Goal: Task Accomplishment & Management: Manage account settings

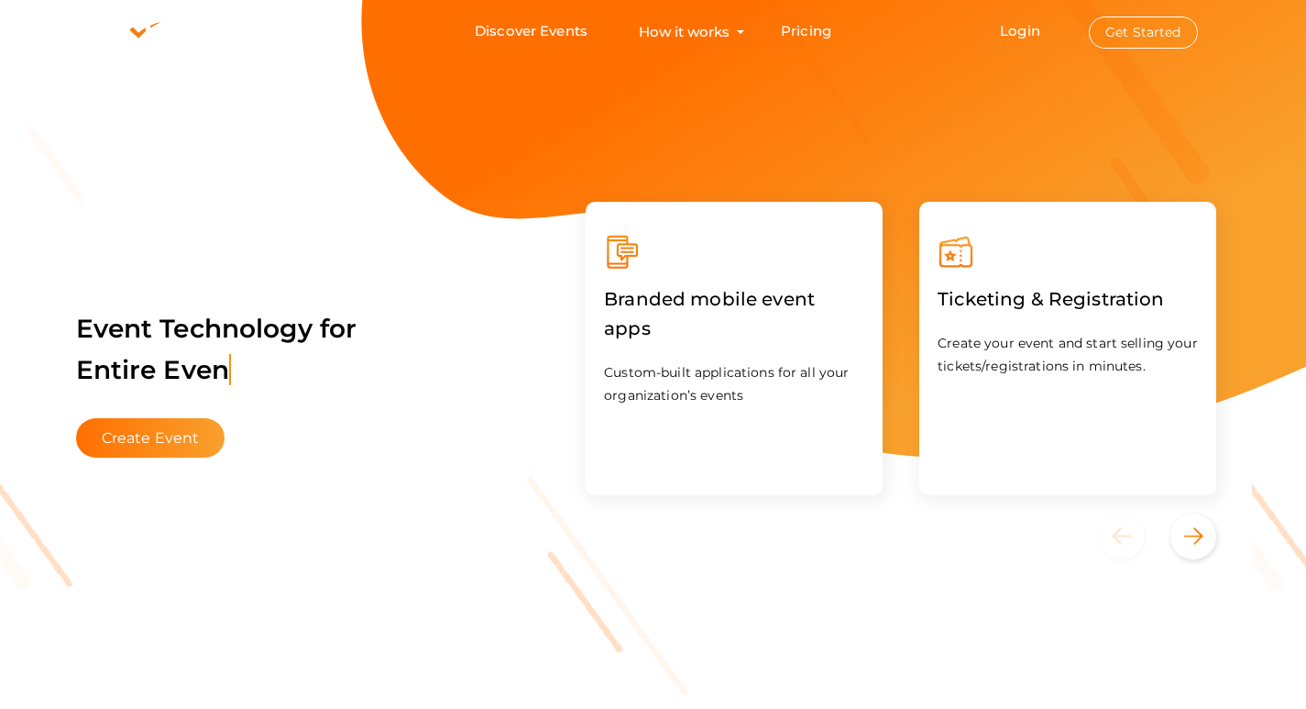
click at [1124, 39] on button "Get Started" at bounding box center [1143, 33] width 109 height 32
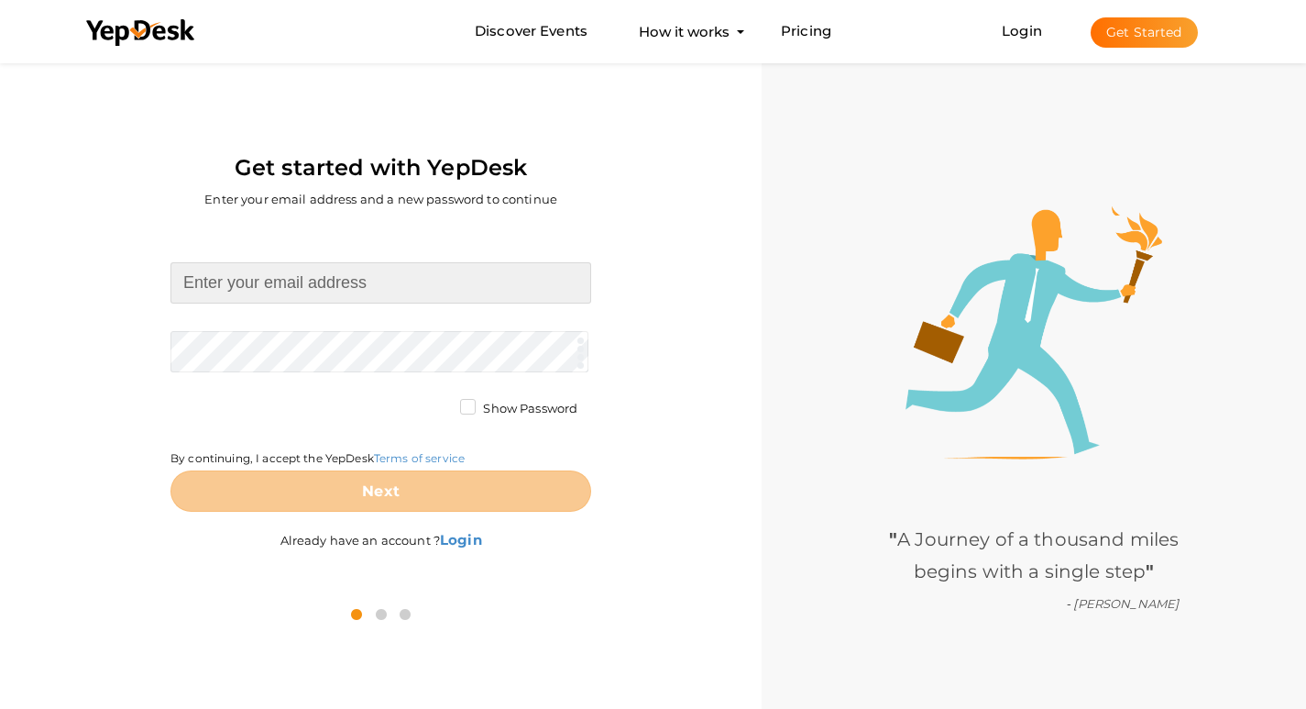
click at [300, 298] on input at bounding box center [381, 282] width 421 height 41
type input "[EMAIL_ADDRESS][DOMAIN_NAME]"
click at [296, 348] on form "darebridalboutique@proton.me Required. Invalid email. Checking You already have…" at bounding box center [381, 386] width 421 height 249
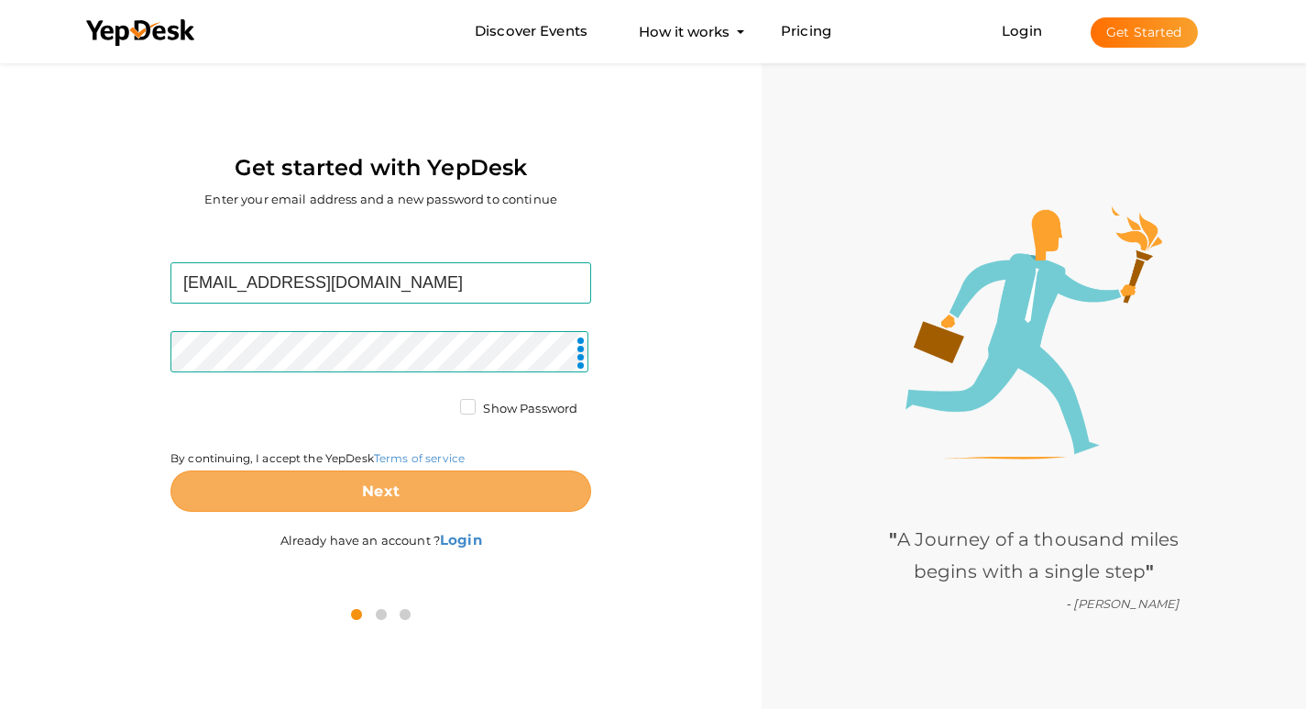
click at [334, 484] on button "Next" at bounding box center [381, 490] width 421 height 41
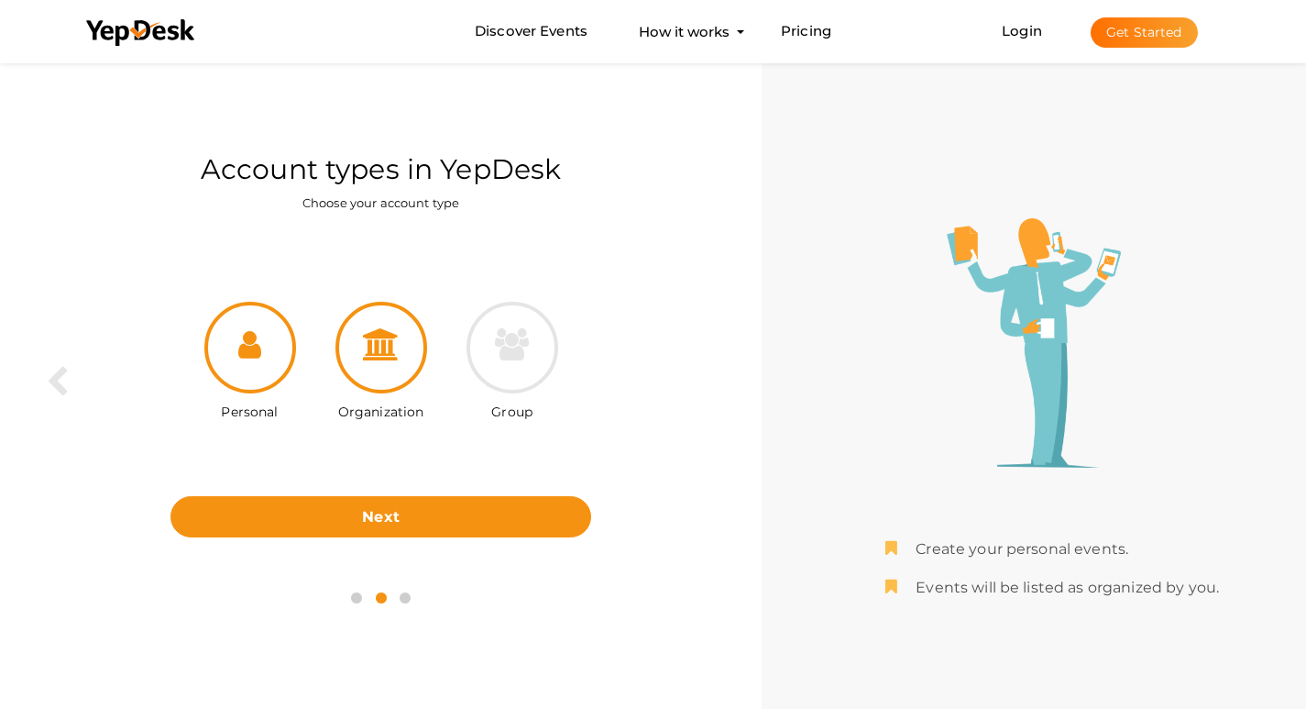
click at [389, 361] on div at bounding box center [382, 348] width 92 height 92
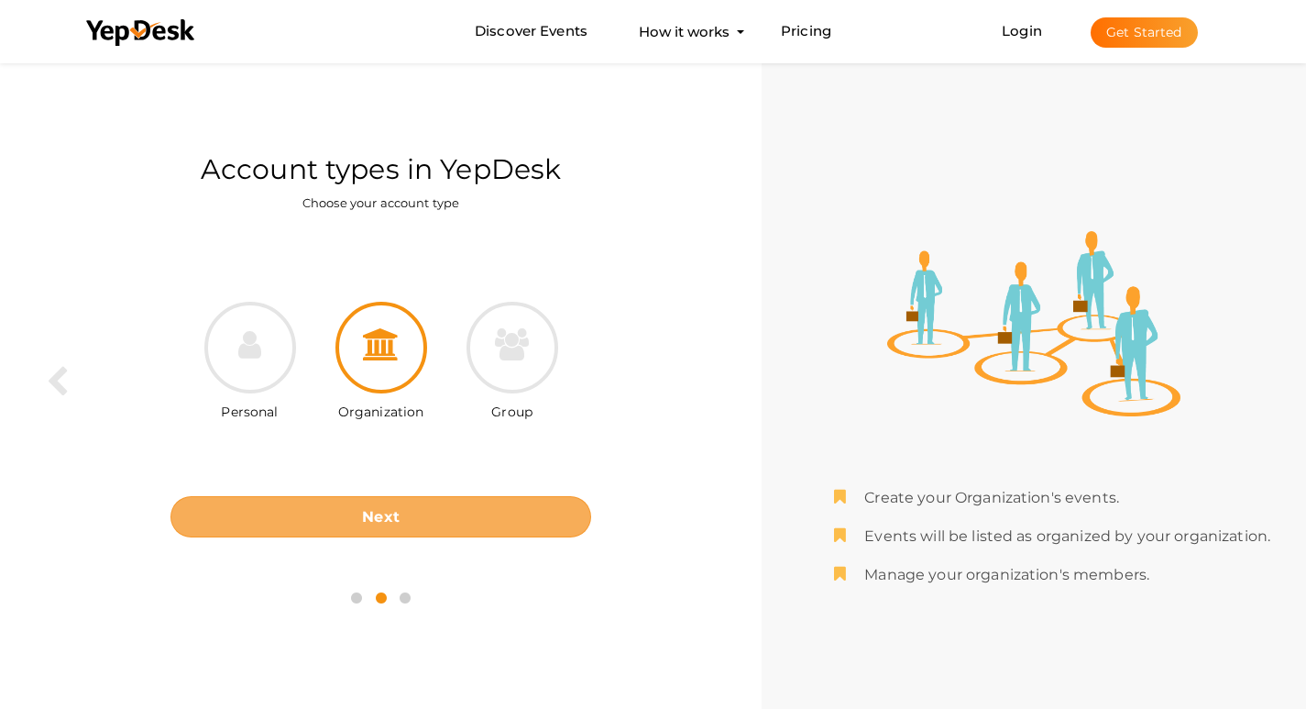
click at [466, 512] on button "Next" at bounding box center [381, 516] width 421 height 41
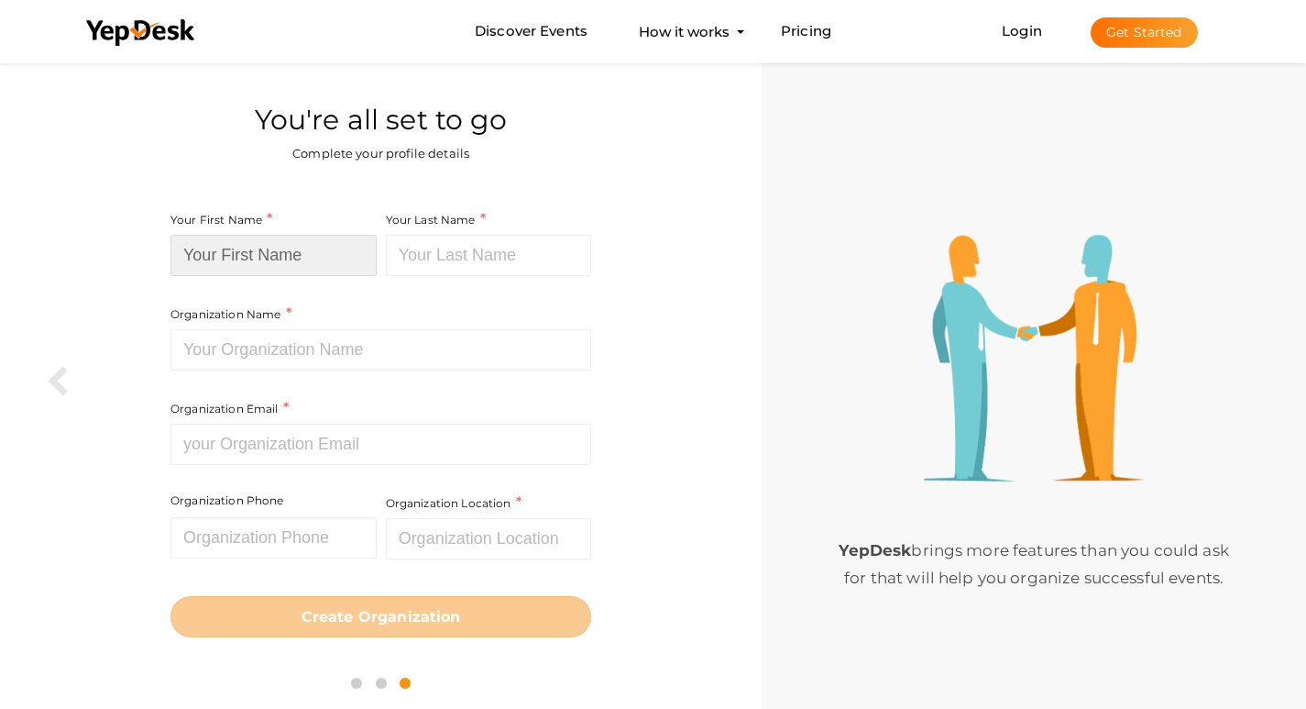
click at [265, 248] on input at bounding box center [274, 255] width 206 height 41
paste input "Dare Bridal Boutique"
drag, startPoint x: 223, startPoint y: 258, endPoint x: 360, endPoint y: 263, distance: 137.6
click at [360, 263] on input "Dare Bridal Boutique" at bounding box center [274, 255] width 206 height 41
type input "Dare"
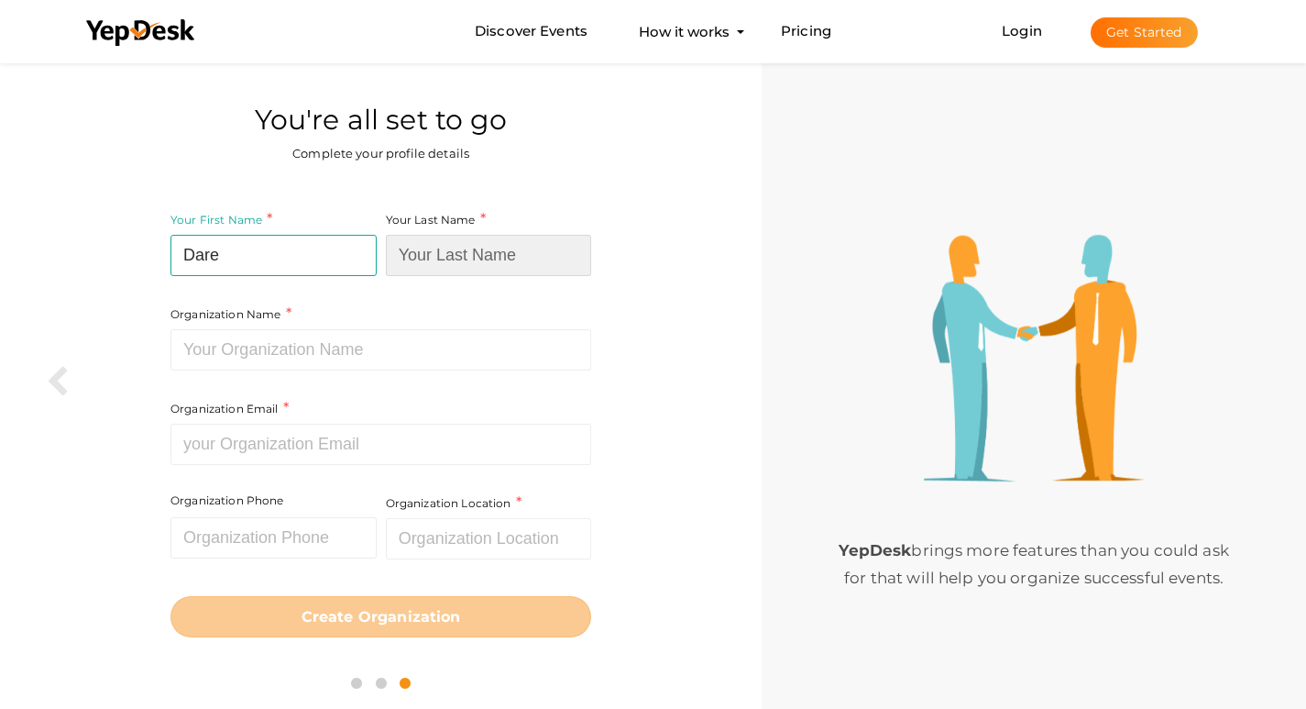
click at [434, 258] on input at bounding box center [489, 255] width 206 height 41
paste input "Bridal Boutique"
type input "Bridal Boutique"
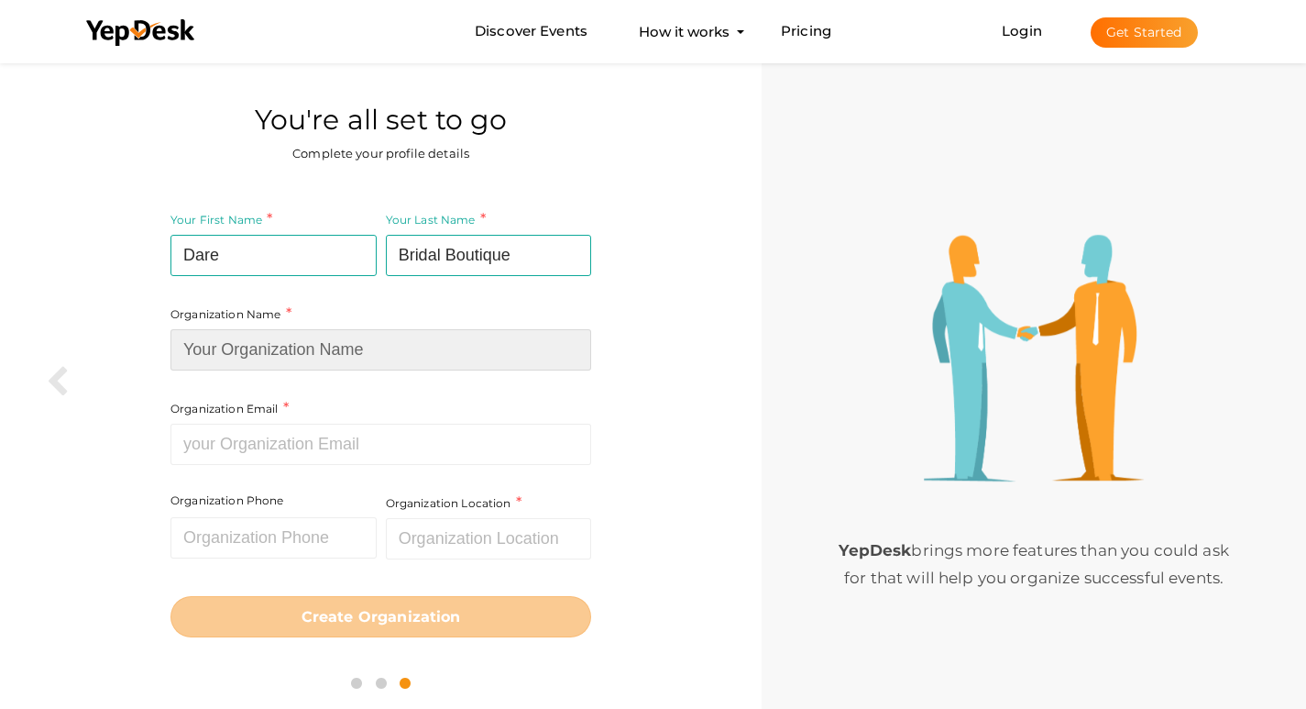
click at [292, 351] on input at bounding box center [381, 349] width 421 height 41
paste input "Dare Bridal Boutique"
type input "Dare Bridal Boutique"
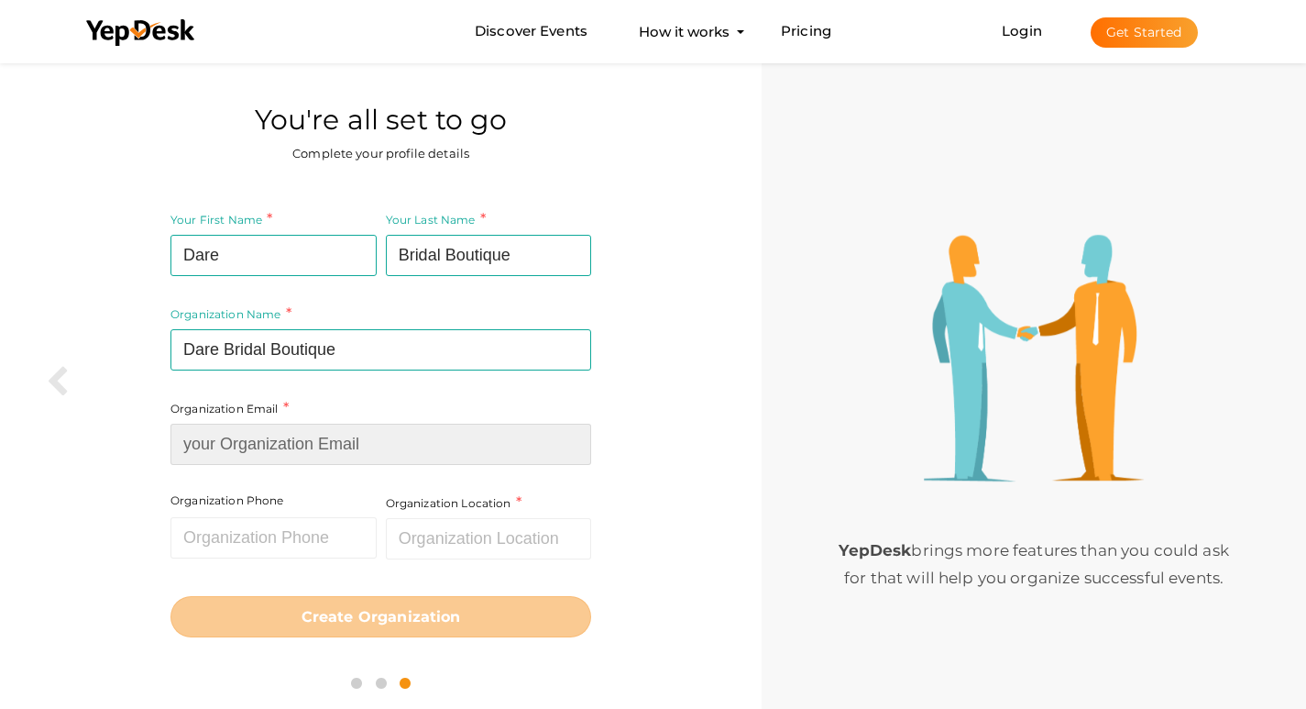
click at [266, 450] on input at bounding box center [381, 444] width 421 height 41
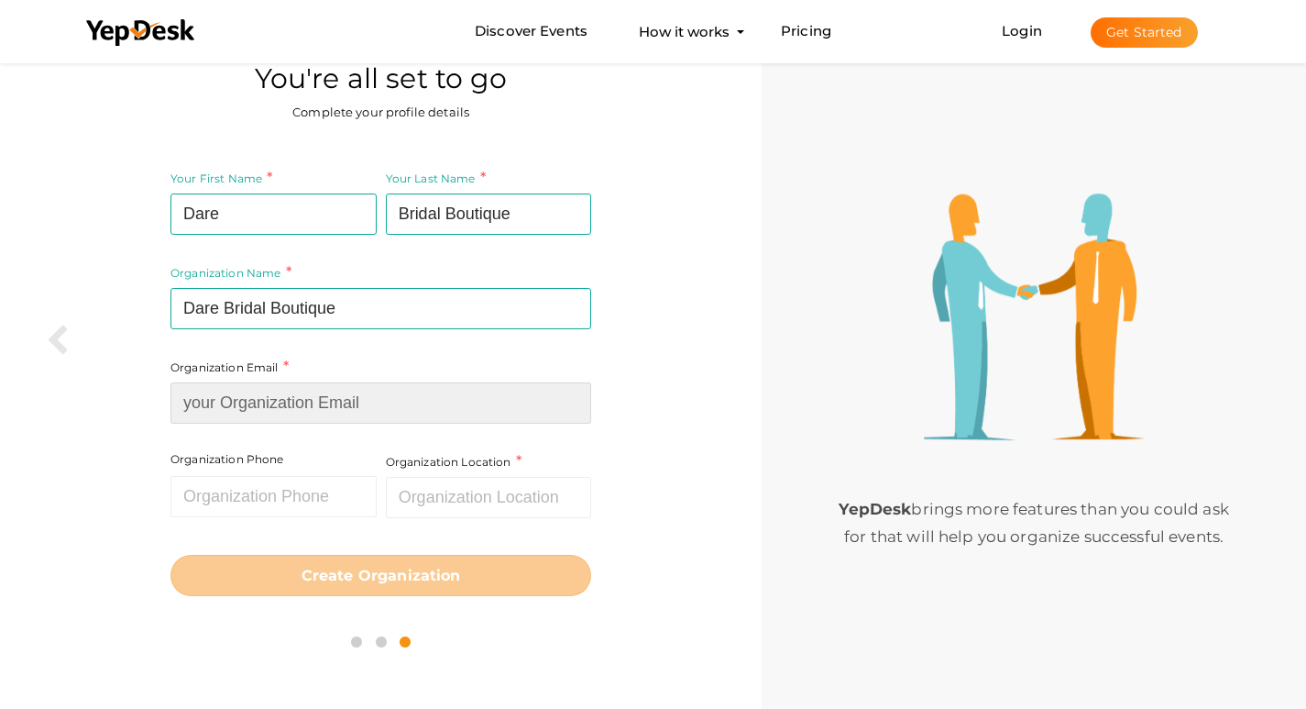
scroll to position [59, 0]
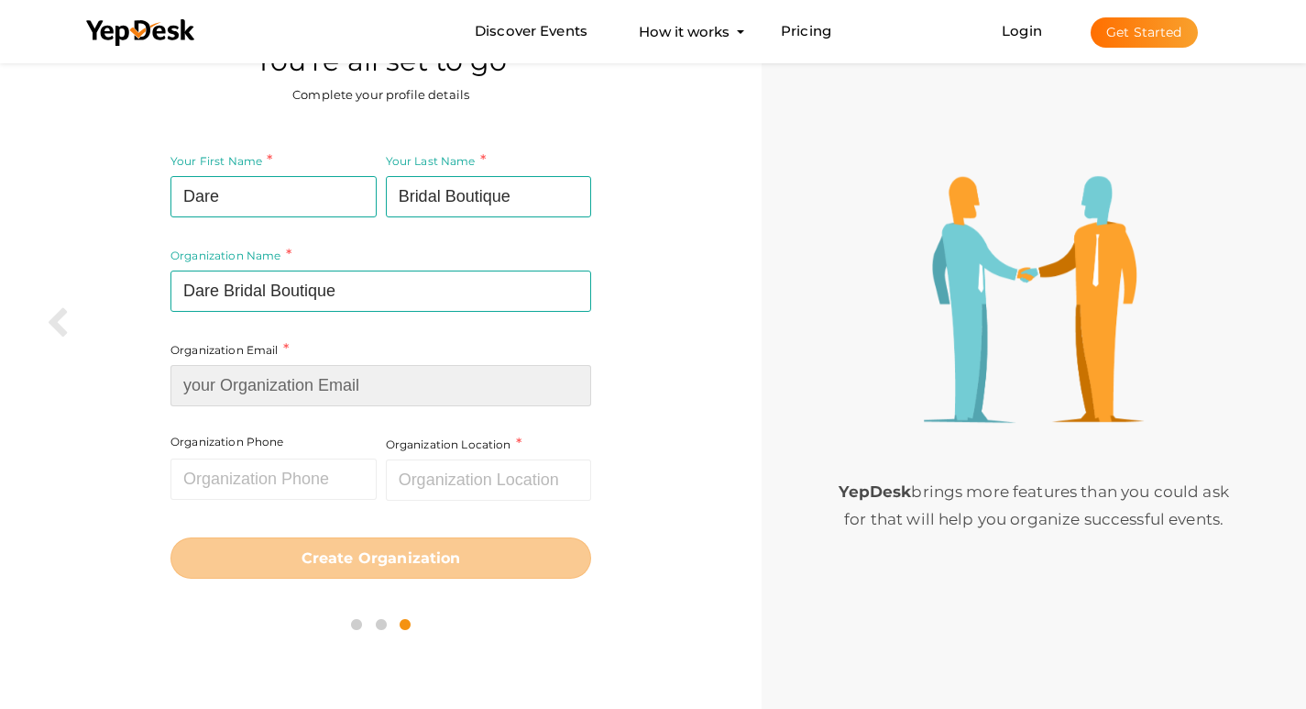
paste input "[EMAIL_ADDRESS][DOMAIN_NAME]"
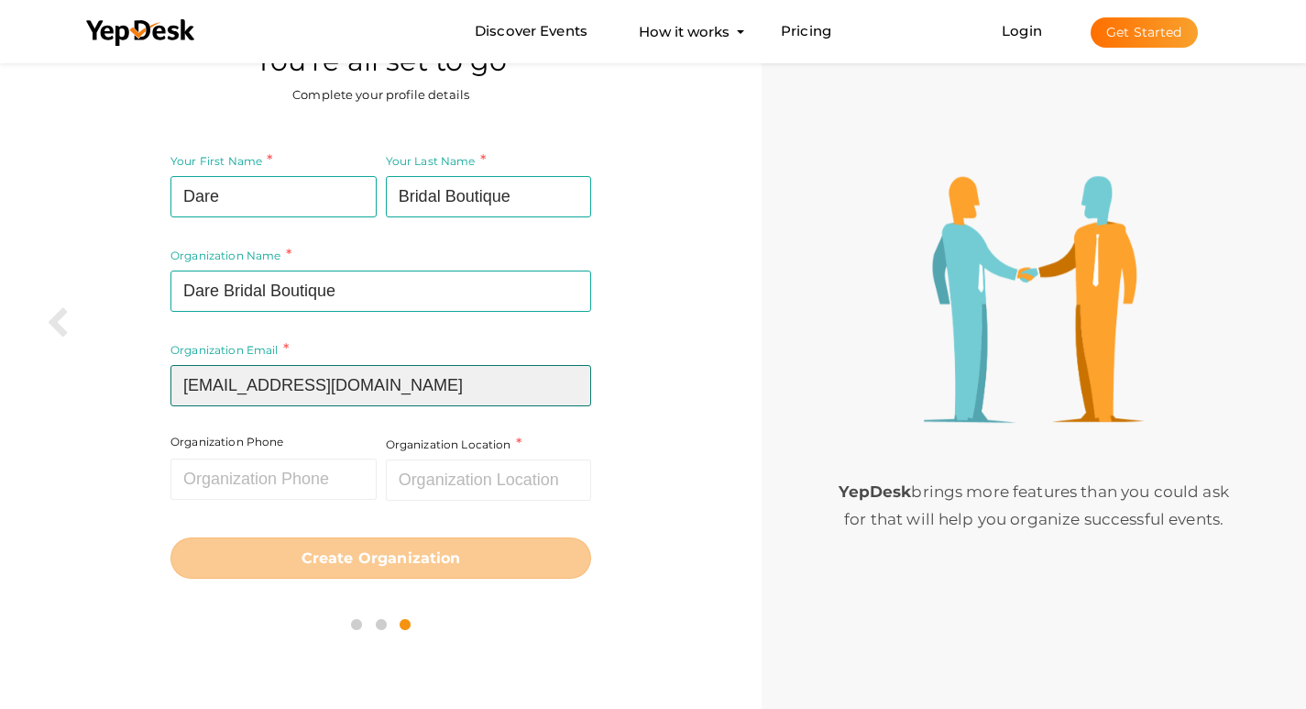
type input "[EMAIL_ADDRESS][DOMAIN_NAME]"
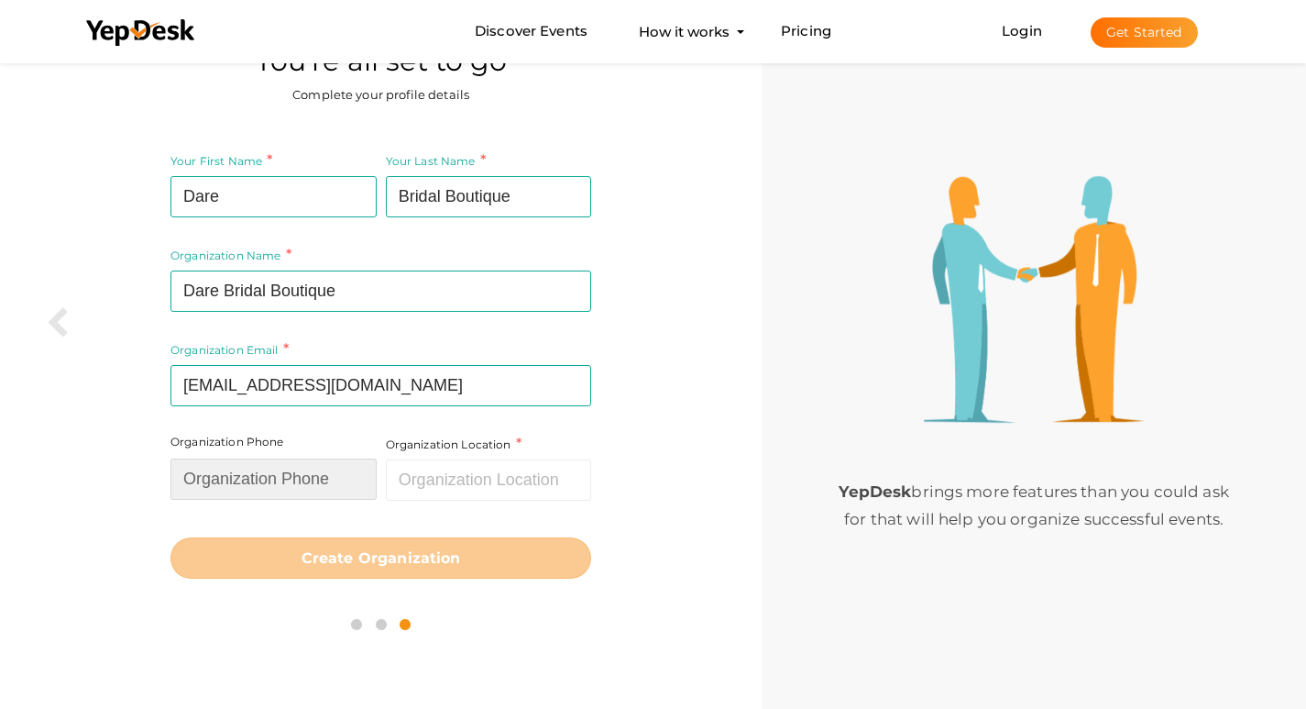
click at [273, 487] on input "text" at bounding box center [274, 478] width 206 height 41
paste input "+1 850-475-8296"
type input "+1 850-475-8296"
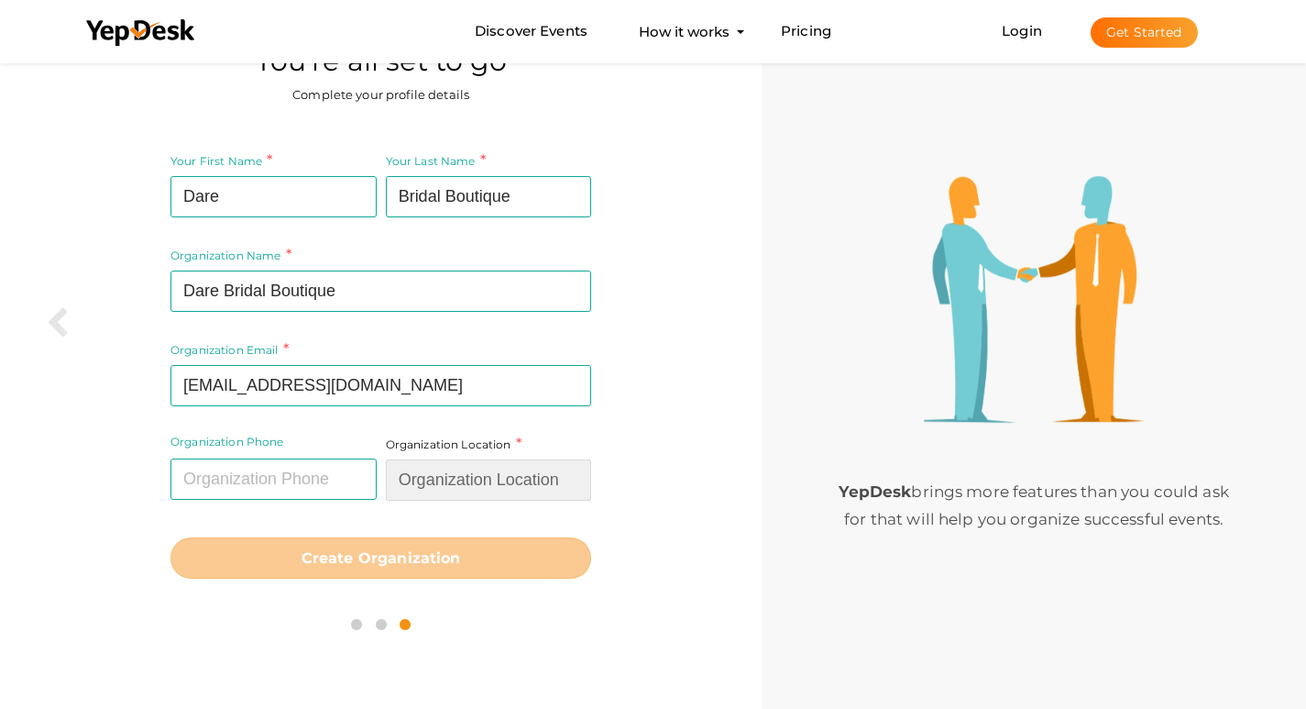
click at [468, 473] on input "text" at bounding box center [489, 479] width 206 height 41
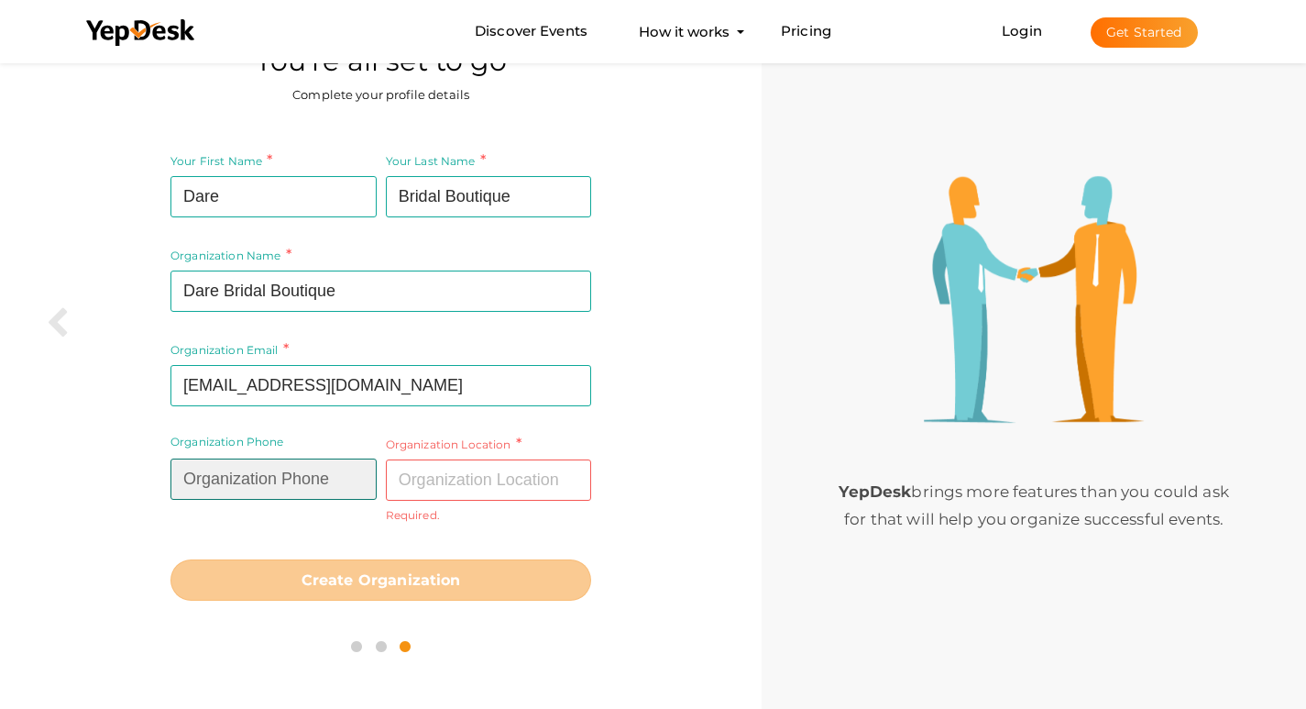
click at [298, 480] on input "text" at bounding box center [274, 478] width 206 height 41
paste input "+1 850-475-8296"
click at [246, 475] on input "+1 850-475-8296" at bounding box center [274, 478] width 206 height 41
click at [271, 478] on input "+1 850475-8296" at bounding box center [274, 478] width 206 height 41
click at [210, 478] on input "+1 8504758296" at bounding box center [274, 478] width 206 height 41
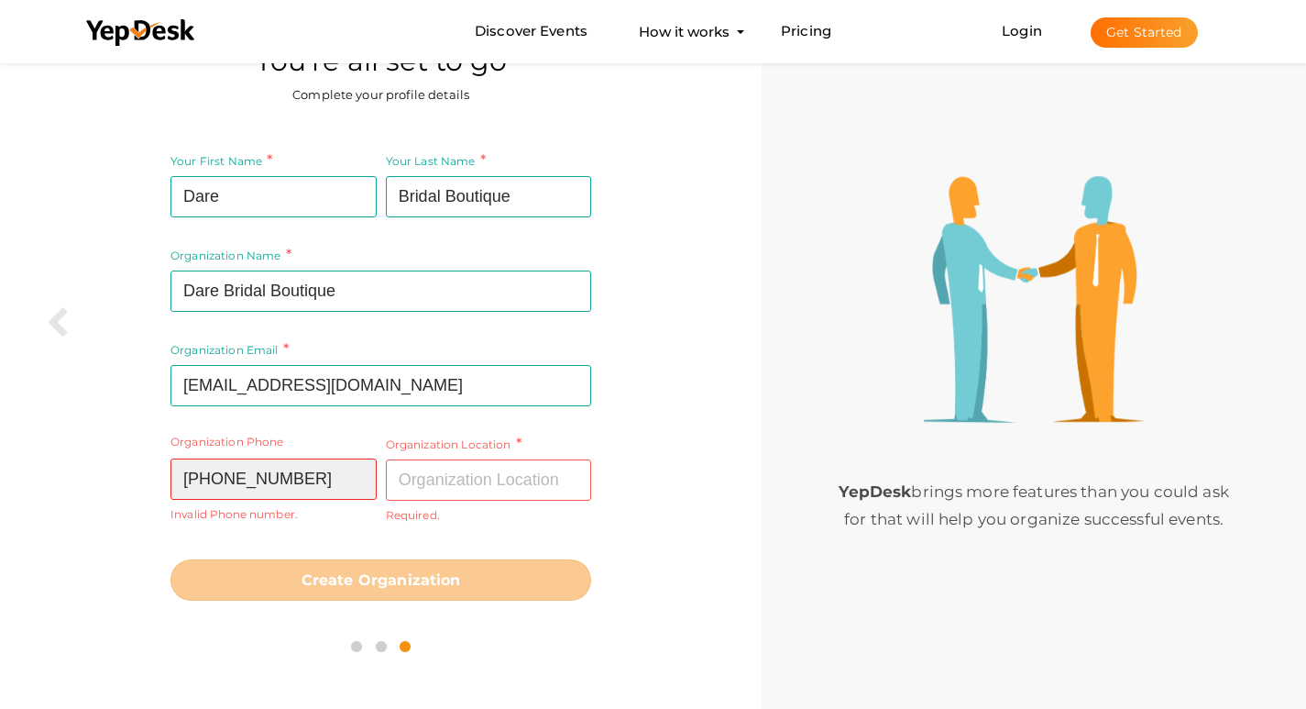
click at [194, 481] on input "+18504758296" at bounding box center [274, 478] width 206 height 41
type input "18504758296"
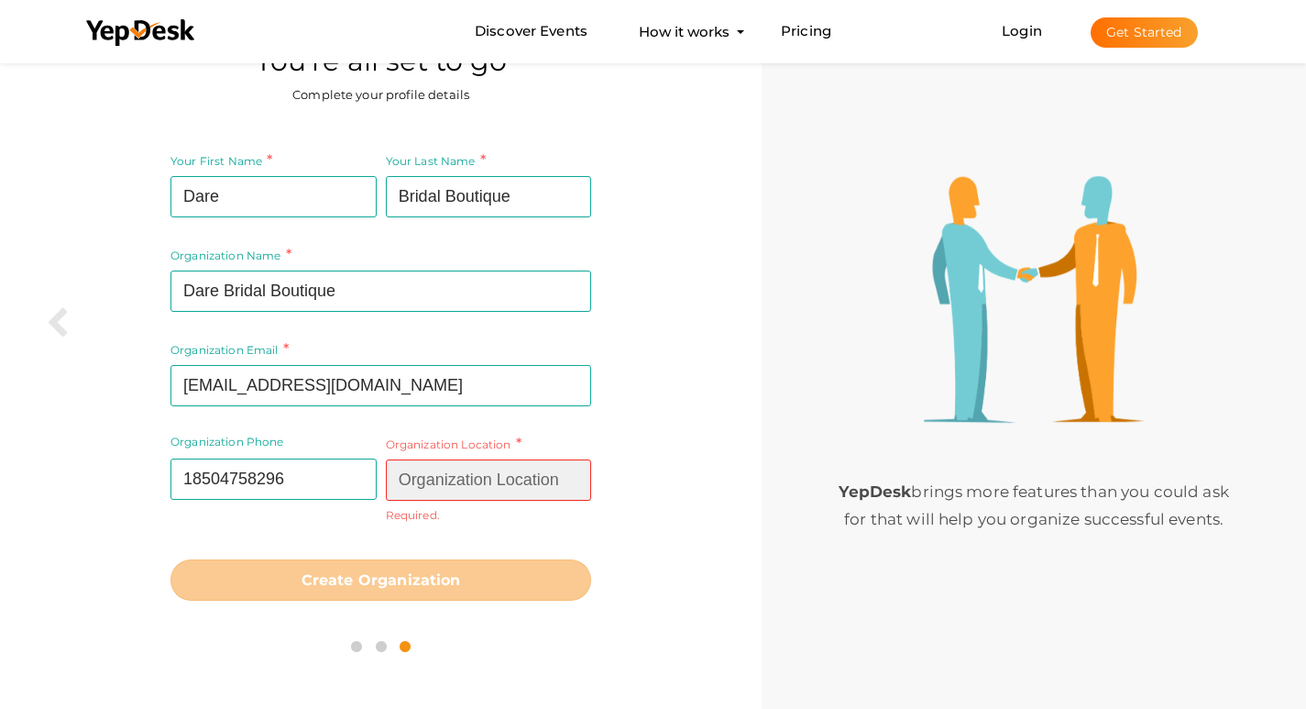
click at [424, 479] on input "text" at bounding box center [489, 479] width 206 height 41
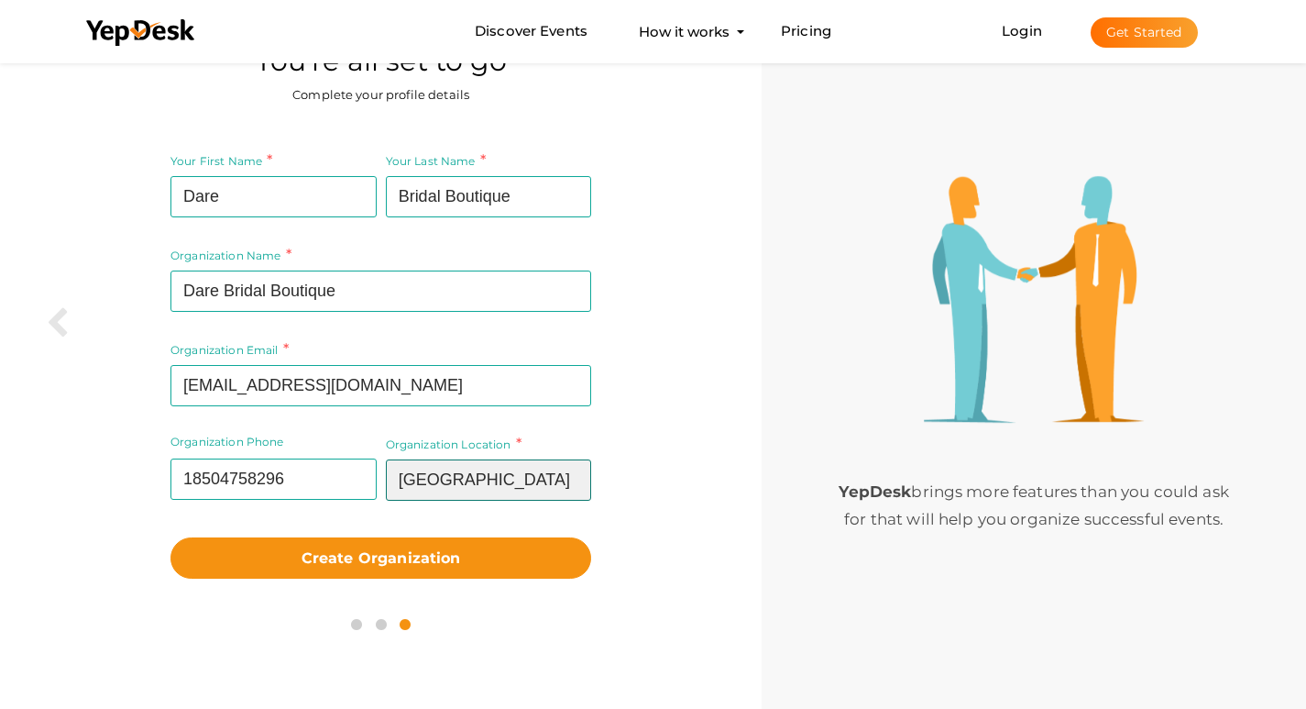
click at [511, 468] on input "United States" at bounding box center [489, 479] width 206 height 41
click at [510, 468] on input "United States" at bounding box center [489, 479] width 206 height 41
paste input "4400 Bayou Blvd, STE 48, Pensacola, FL, 32503"
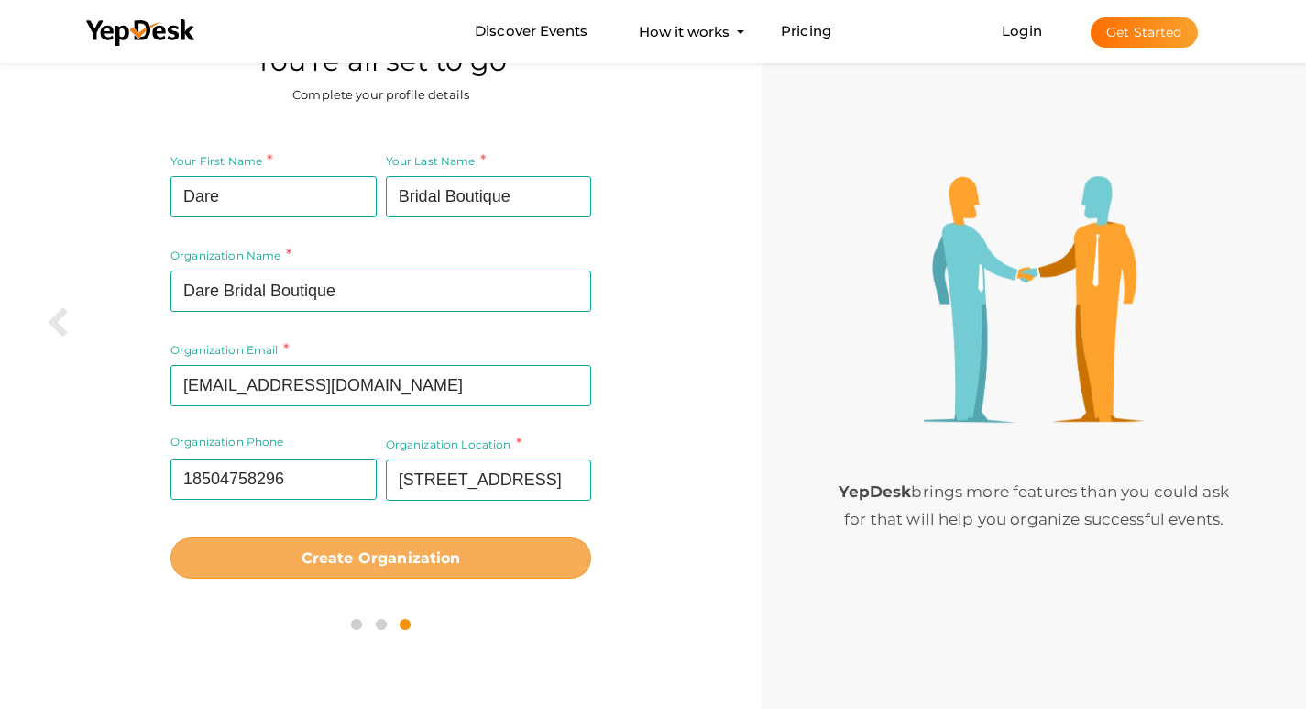
click at [403, 565] on body "Discover Events How it works Powerful Registration / Ticketing Start selling yo…" at bounding box center [653, 295] width 1306 height 709
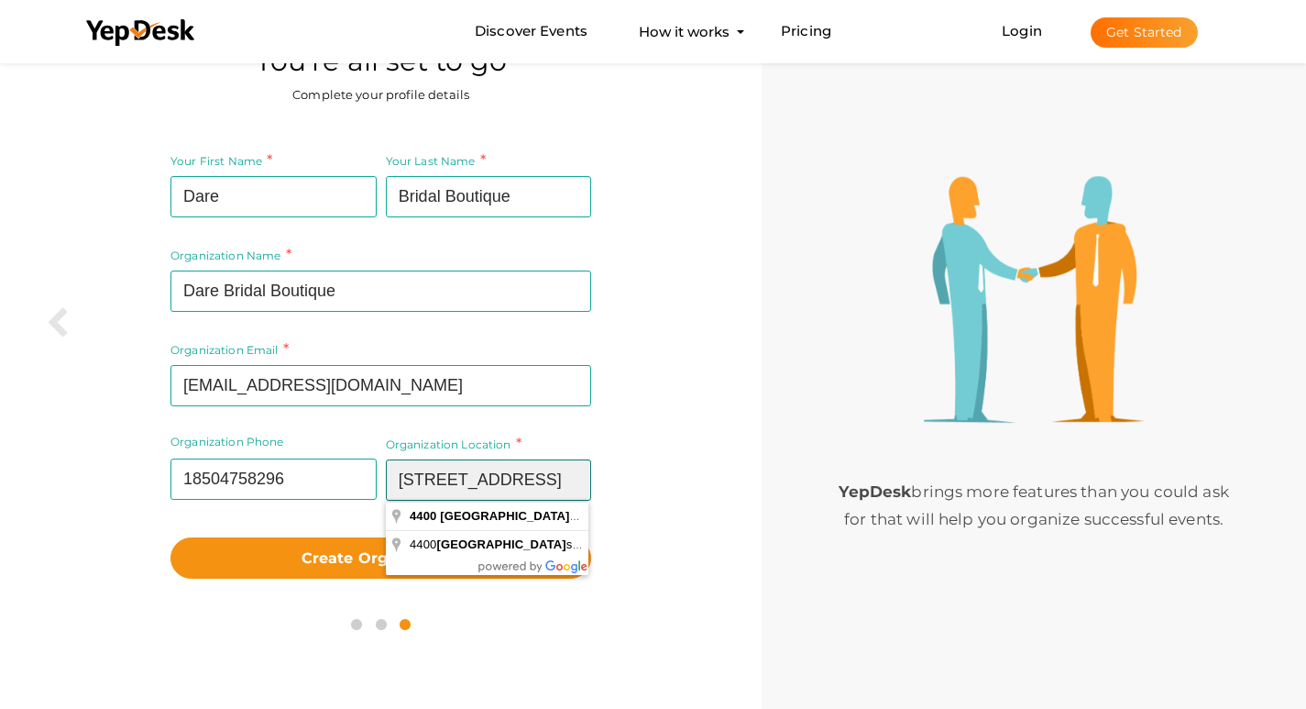
click at [519, 475] on input "4400 Bayou Blvd, STE 48, Pensacola, FL, 32503 United States" at bounding box center [489, 479] width 206 height 41
type input "[STREET_ADDRESS]"
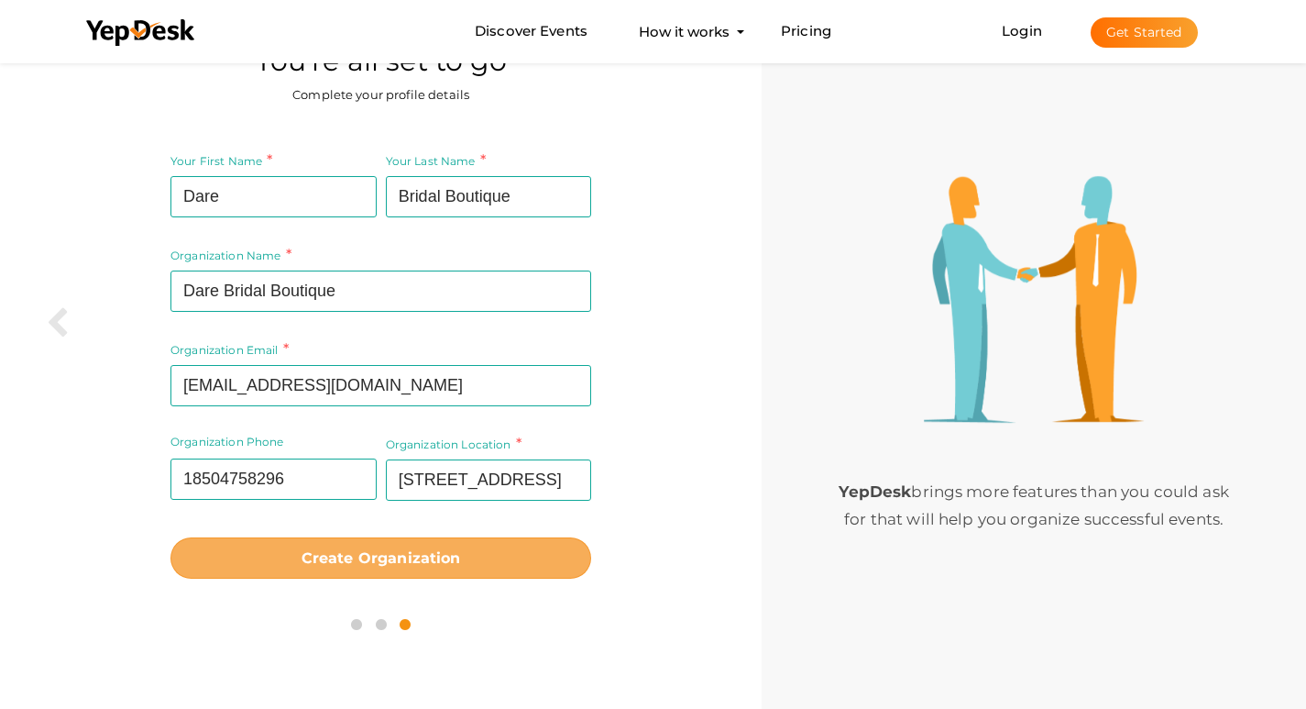
click at [365, 561] on b "Create Organization" at bounding box center [382, 557] width 160 height 17
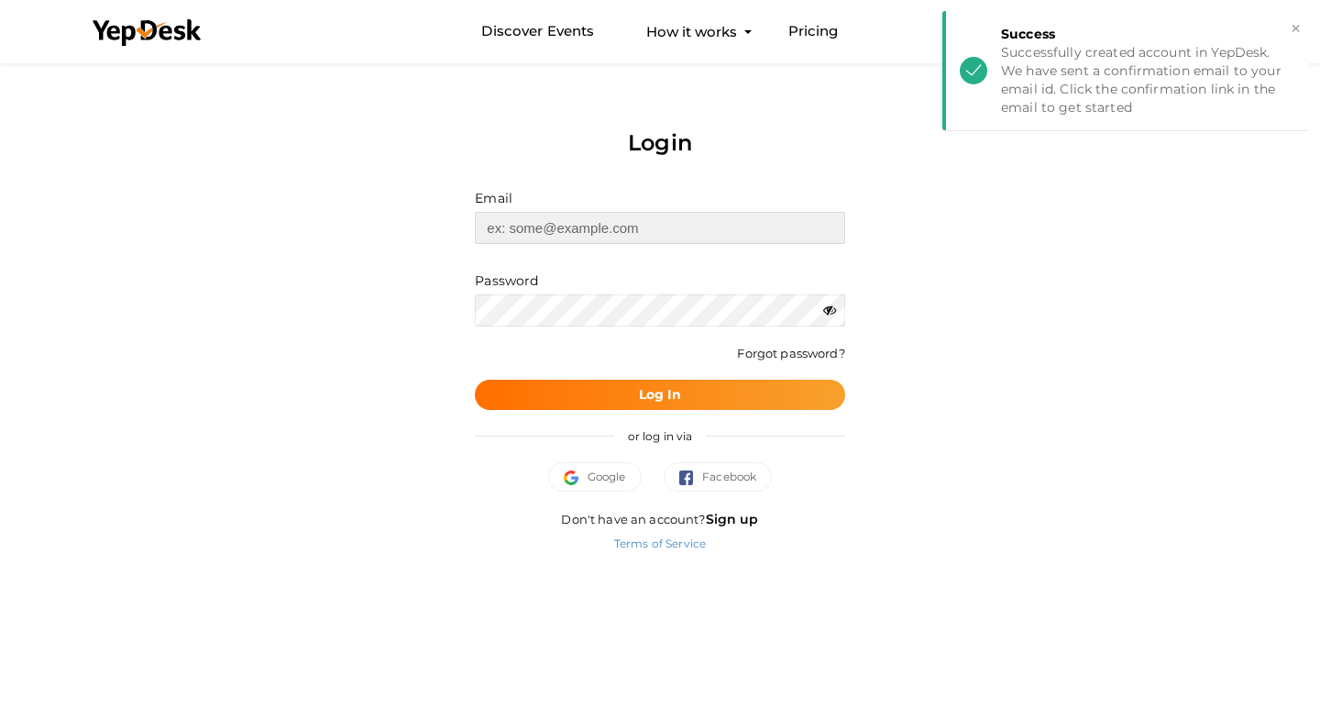
type input "[EMAIL_ADDRESS][DOMAIN_NAME]"
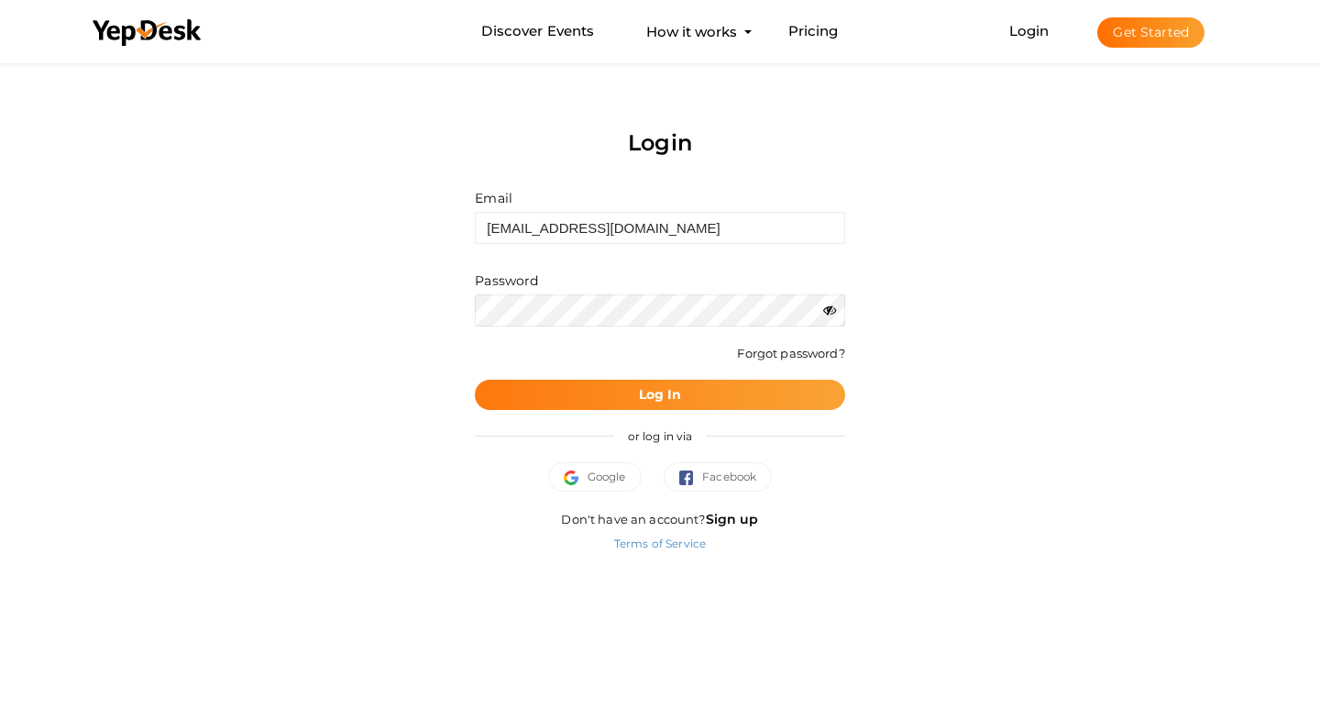
click at [691, 397] on button "Log In" at bounding box center [659, 395] width 369 height 30
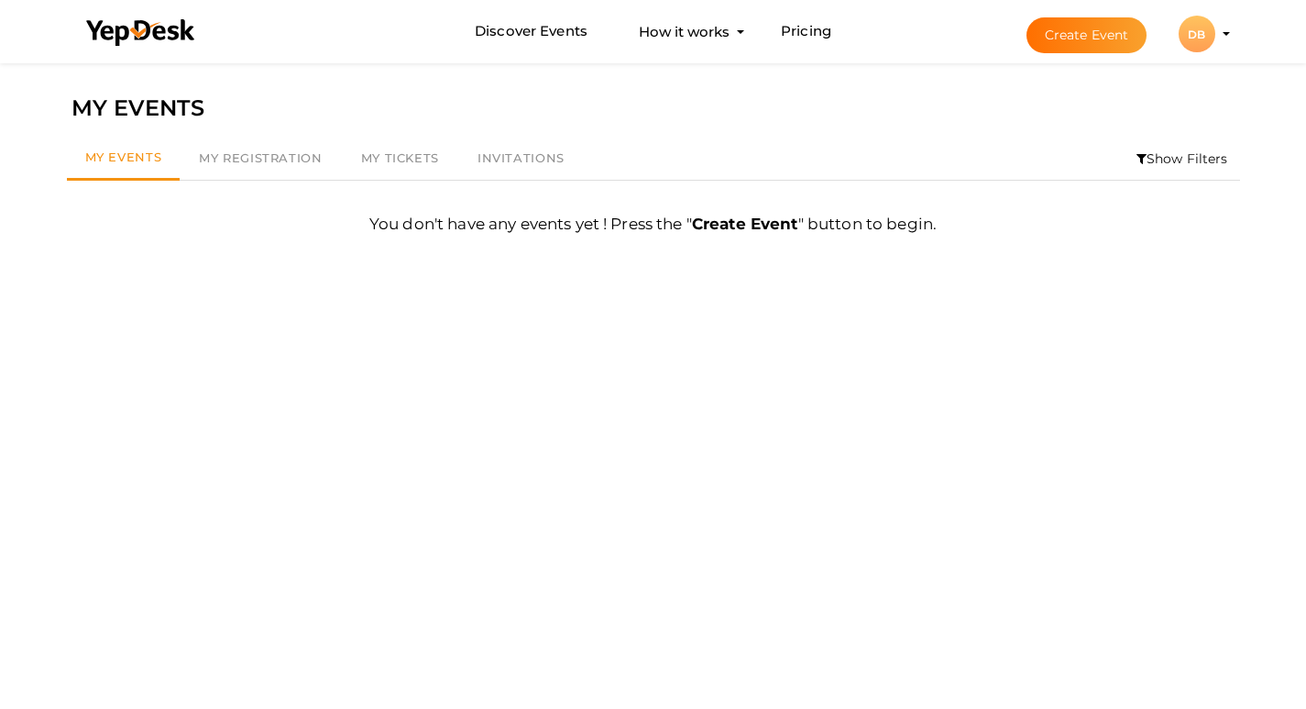
click at [1212, 41] on div "DB" at bounding box center [1197, 34] width 37 height 37
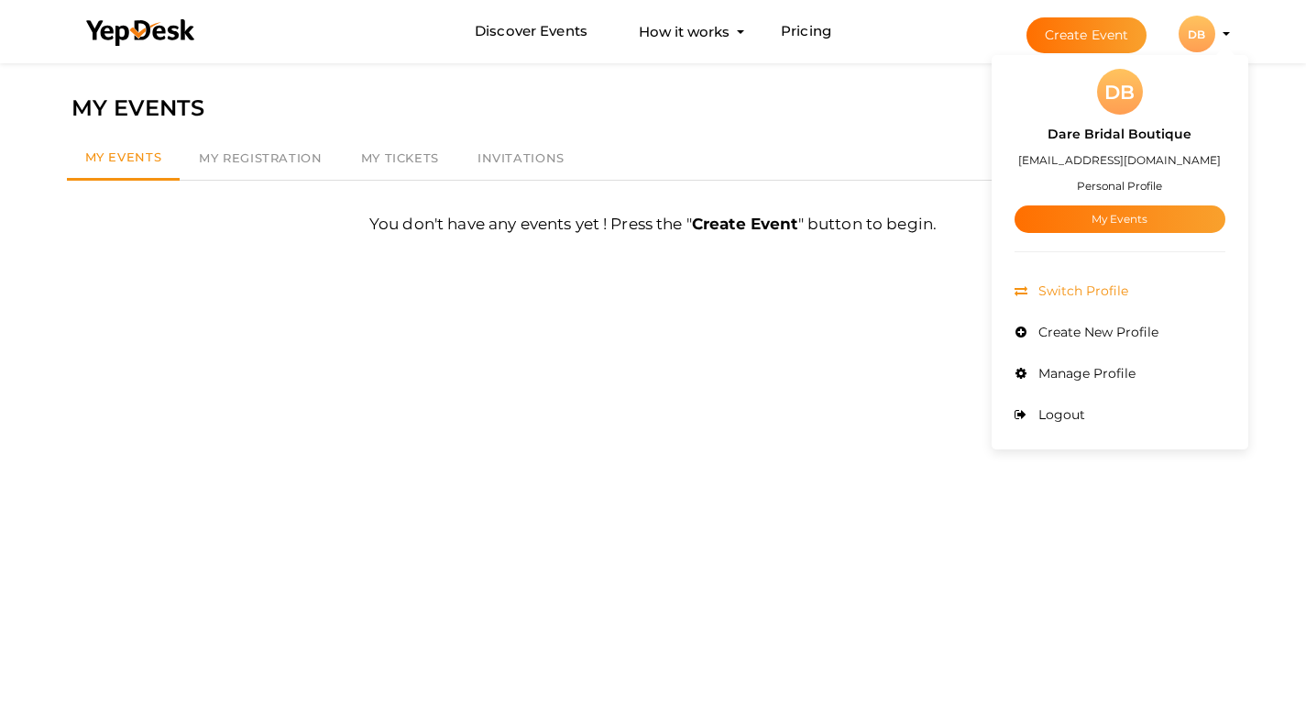
click at [1091, 290] on span "Switch Profile" at bounding box center [1081, 290] width 94 height 17
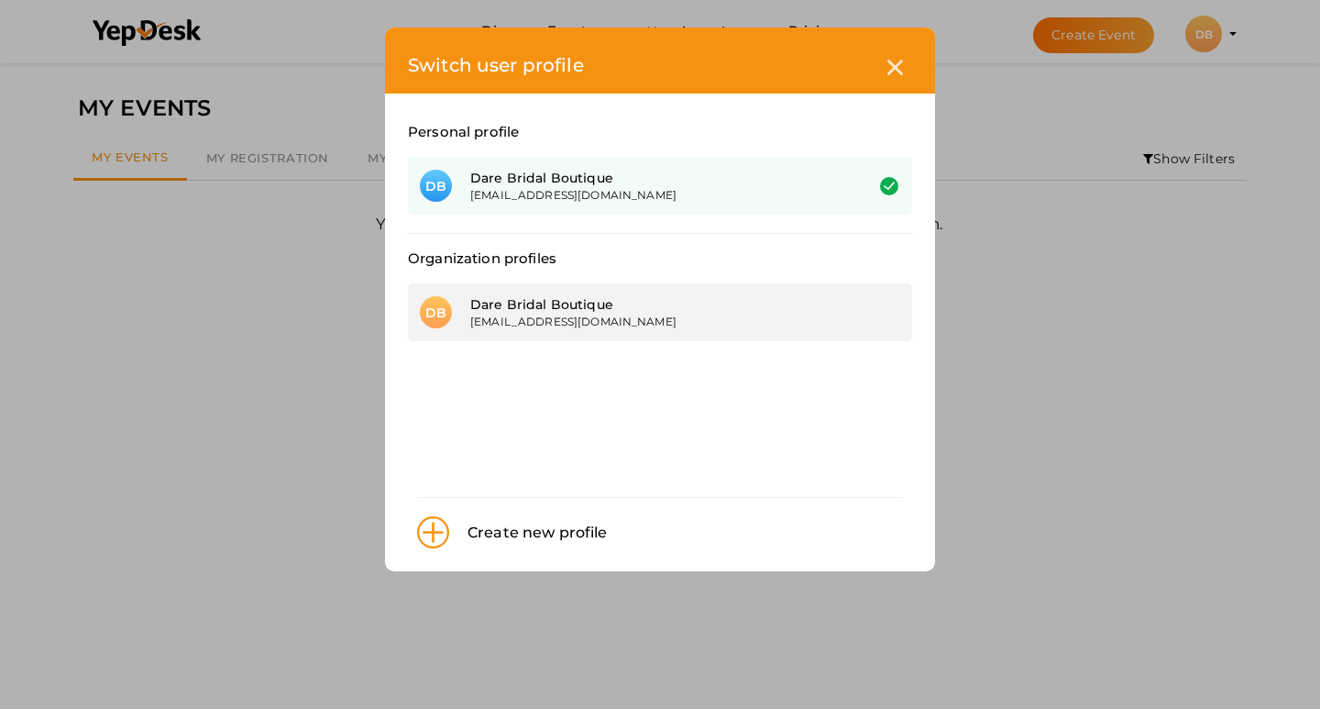
click at [567, 324] on div "darebridalboutique@proton.me" at bounding box center [653, 322] width 366 height 16
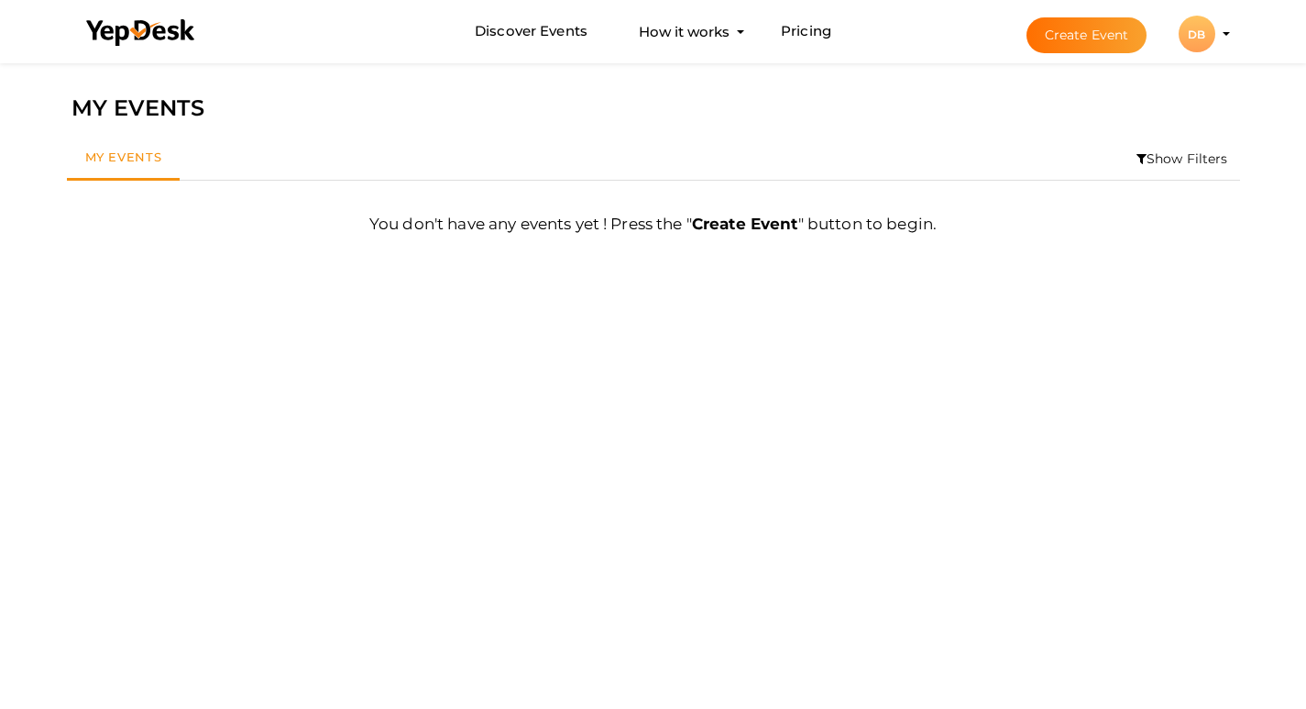
click at [1195, 50] on div "DB" at bounding box center [1197, 34] width 37 height 37
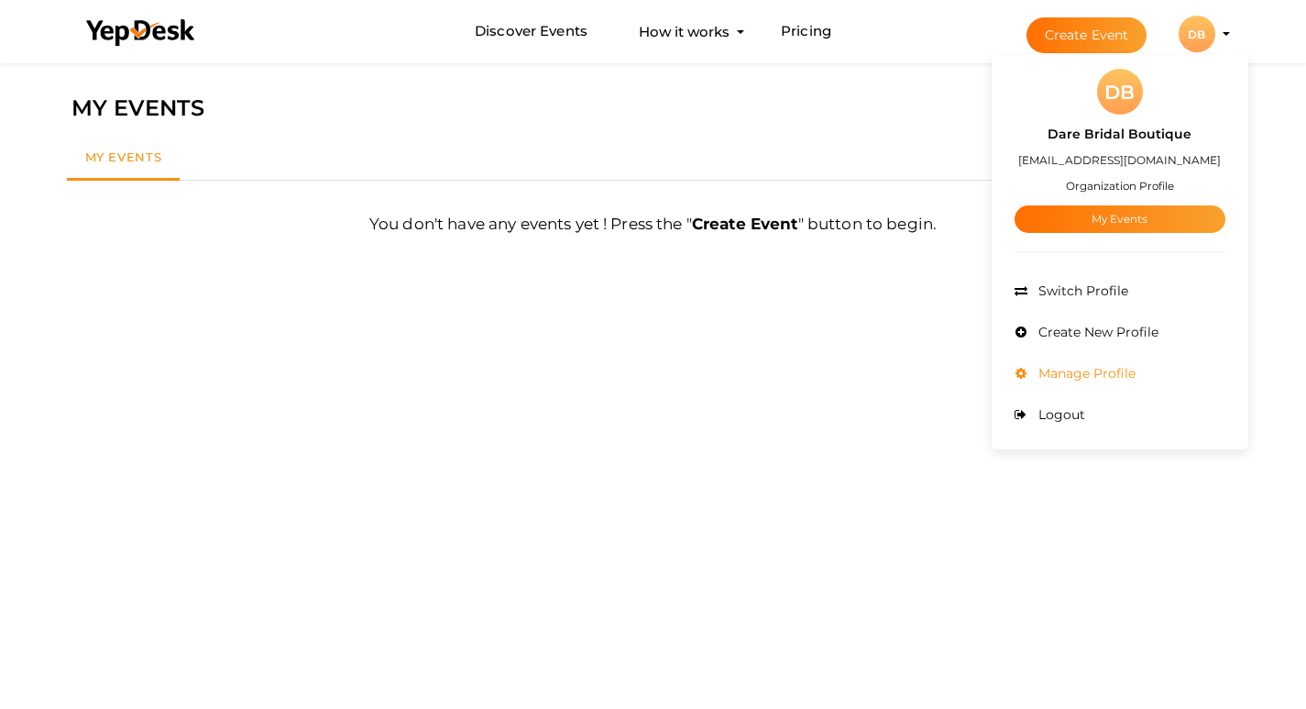
click at [1066, 373] on span "Manage Profile" at bounding box center [1085, 373] width 102 height 17
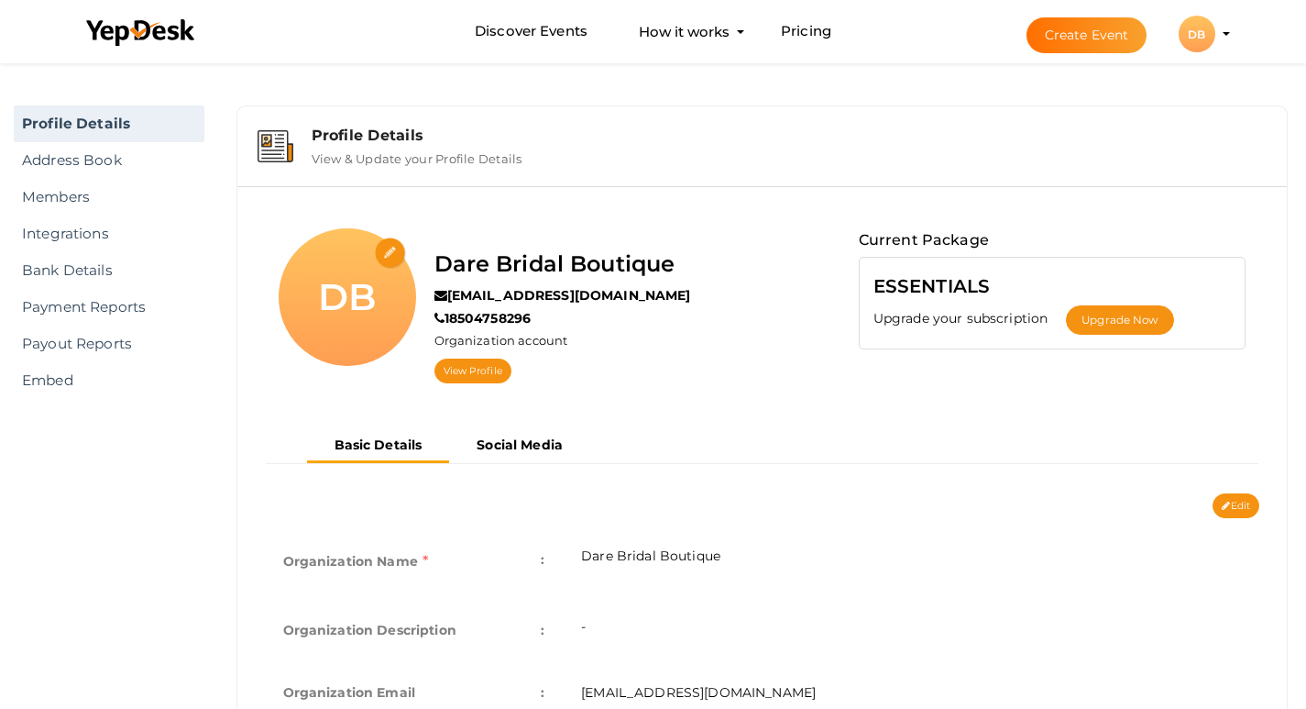
click at [386, 259] on input "file" at bounding box center [391, 253] width 32 height 32
type input "C:\fakepath\Dare Bridal Boutique- logo.jpg"
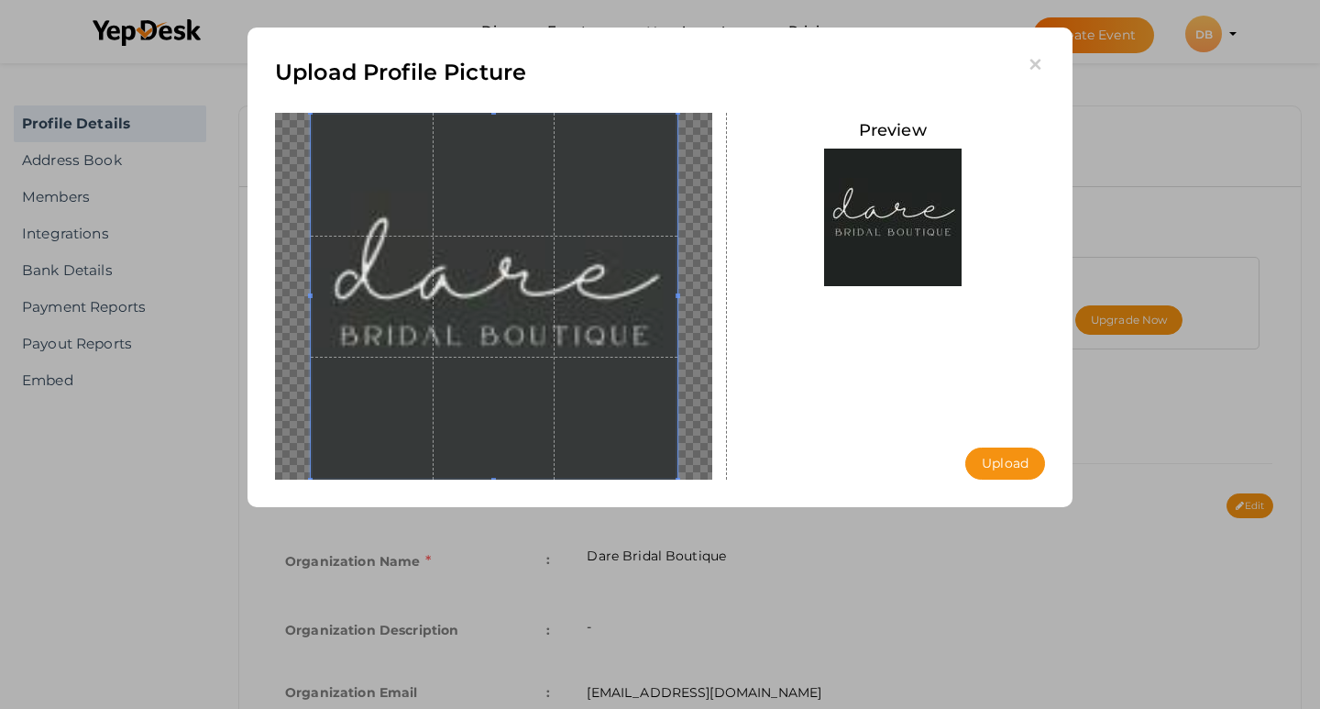
click at [991, 465] on button "Upload" at bounding box center [1005, 463] width 80 height 32
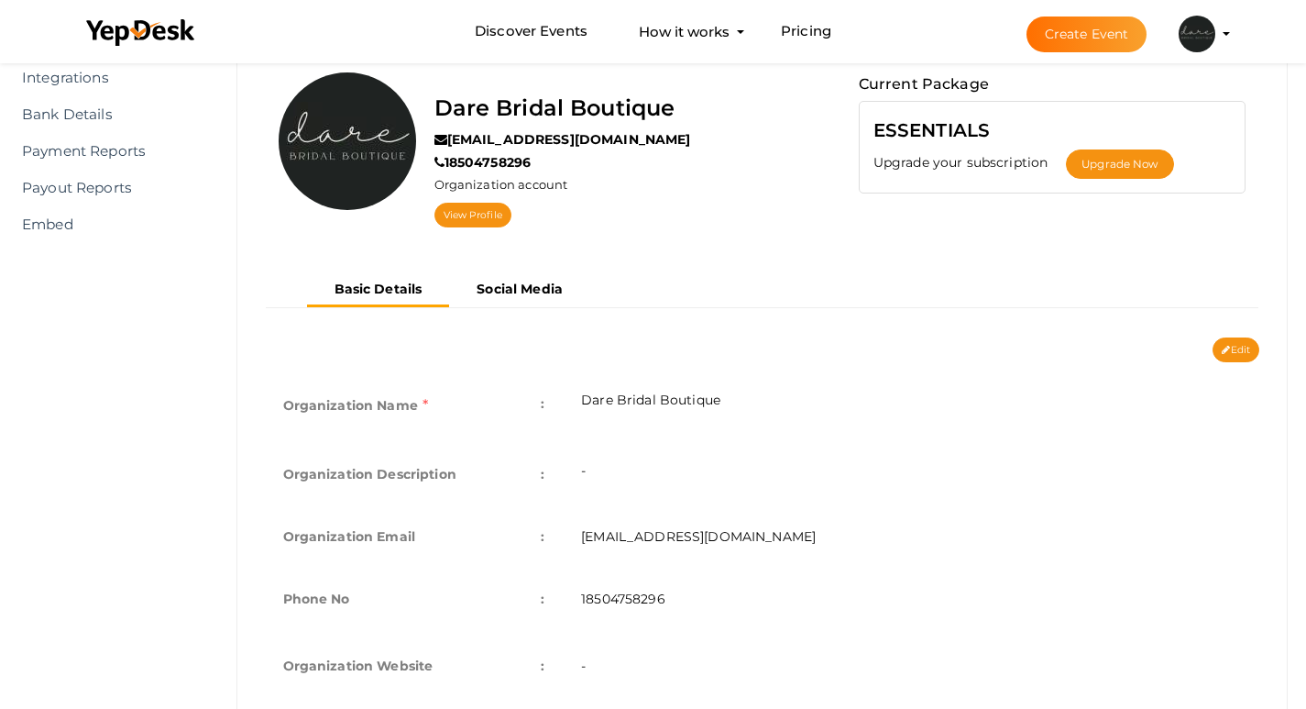
scroll to position [183, 0]
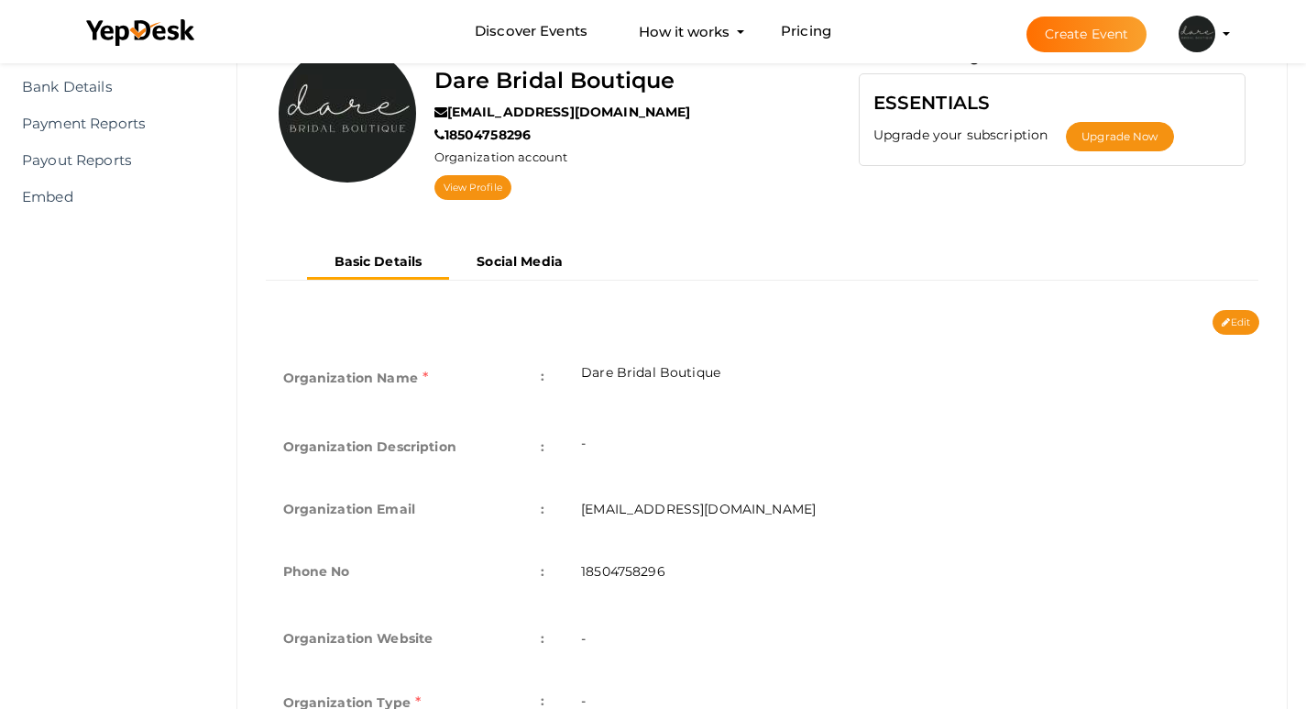
click at [1234, 323] on button "Edit" at bounding box center [1236, 322] width 47 height 25
type input "Dare Bridal Boutique"
type input "[EMAIL_ADDRESS][DOMAIN_NAME]"
type input "18504758296"
select select "9"
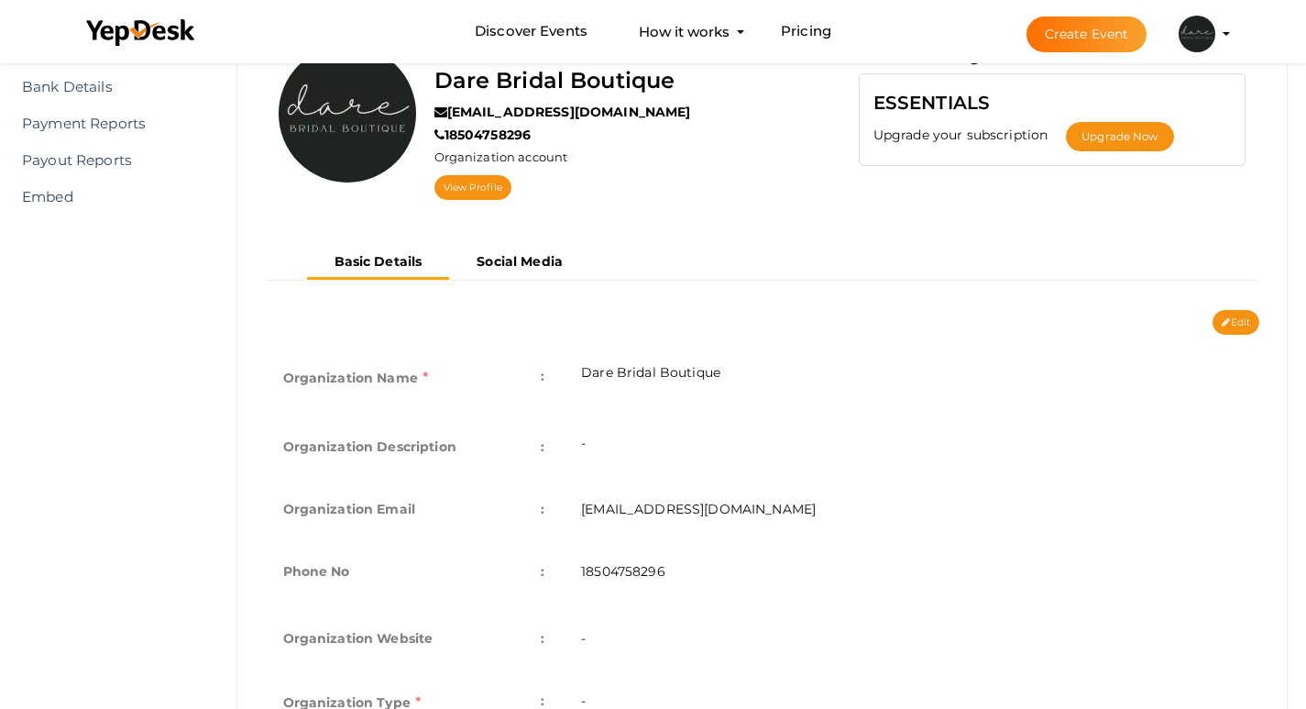
type input "[STREET_ADDRESS]"
type input "Dare Bridal Boutique1"
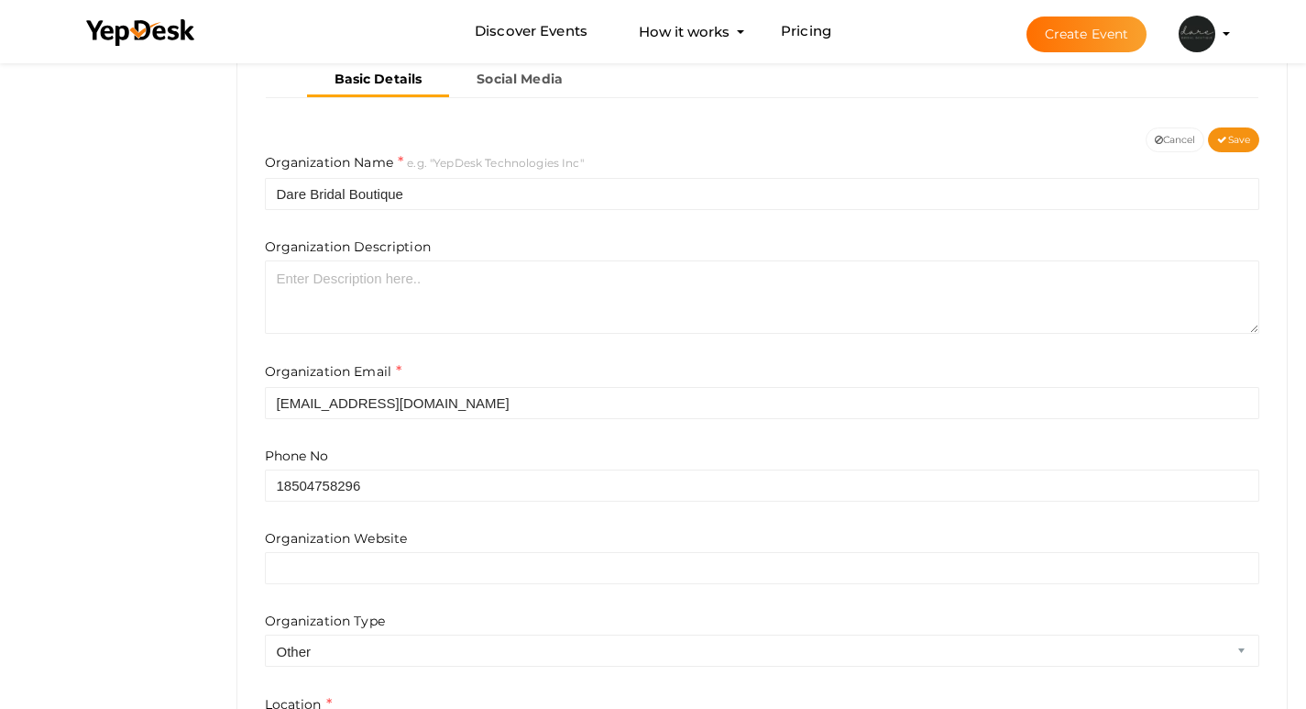
scroll to position [367, 0]
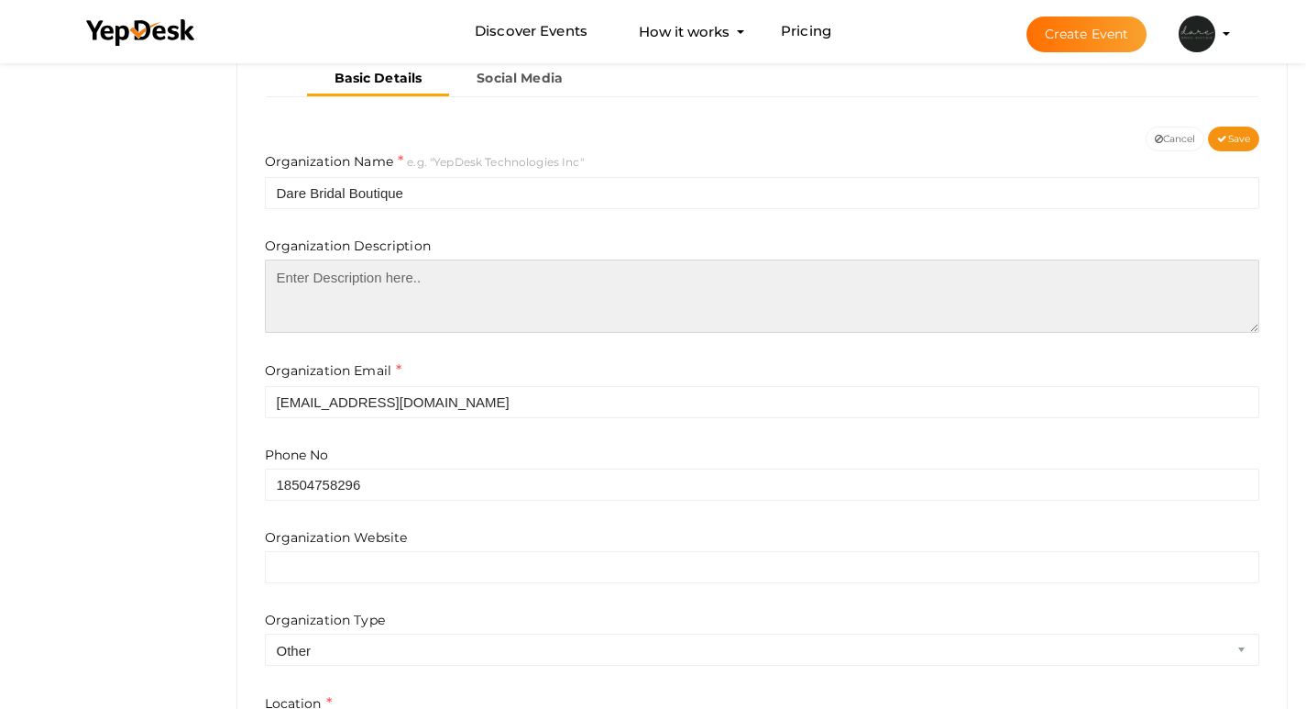
click at [366, 299] on textarea at bounding box center [763, 295] width 996 height 73
paste textarea "We would like to formally reintroduce ourselves as dare bridal boutique! The na…"
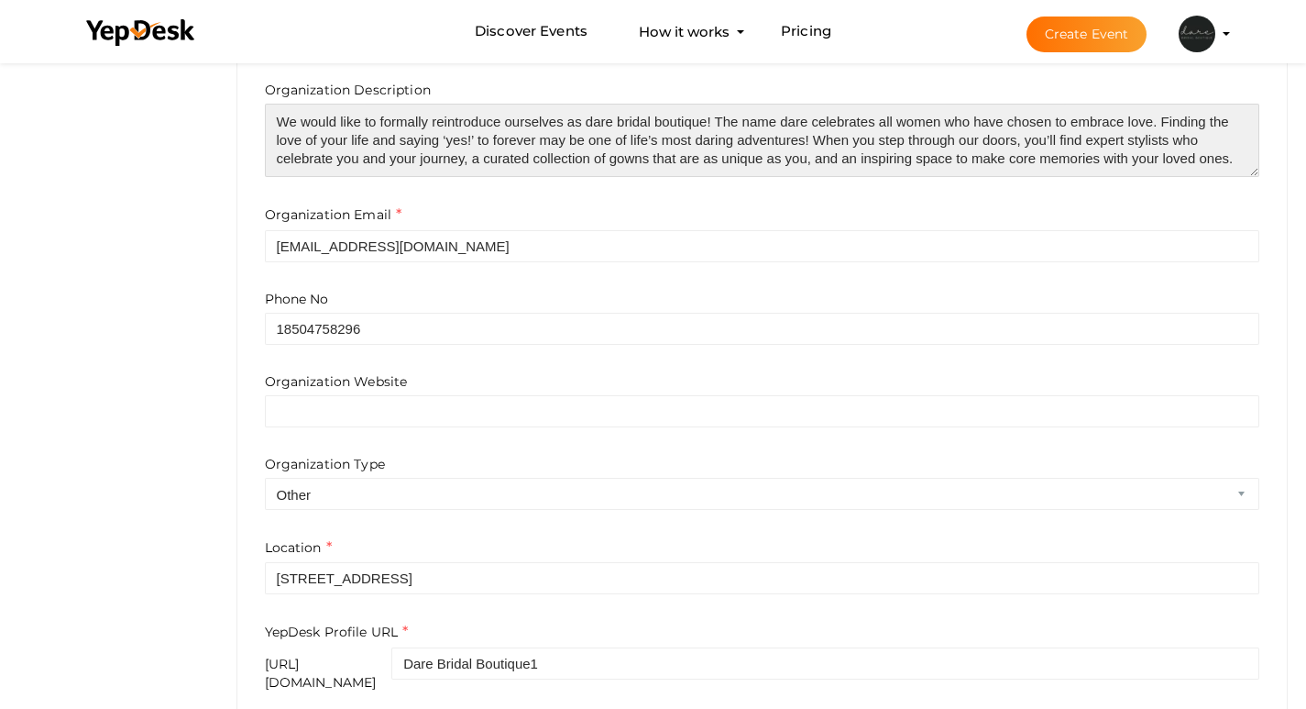
scroll to position [550, 0]
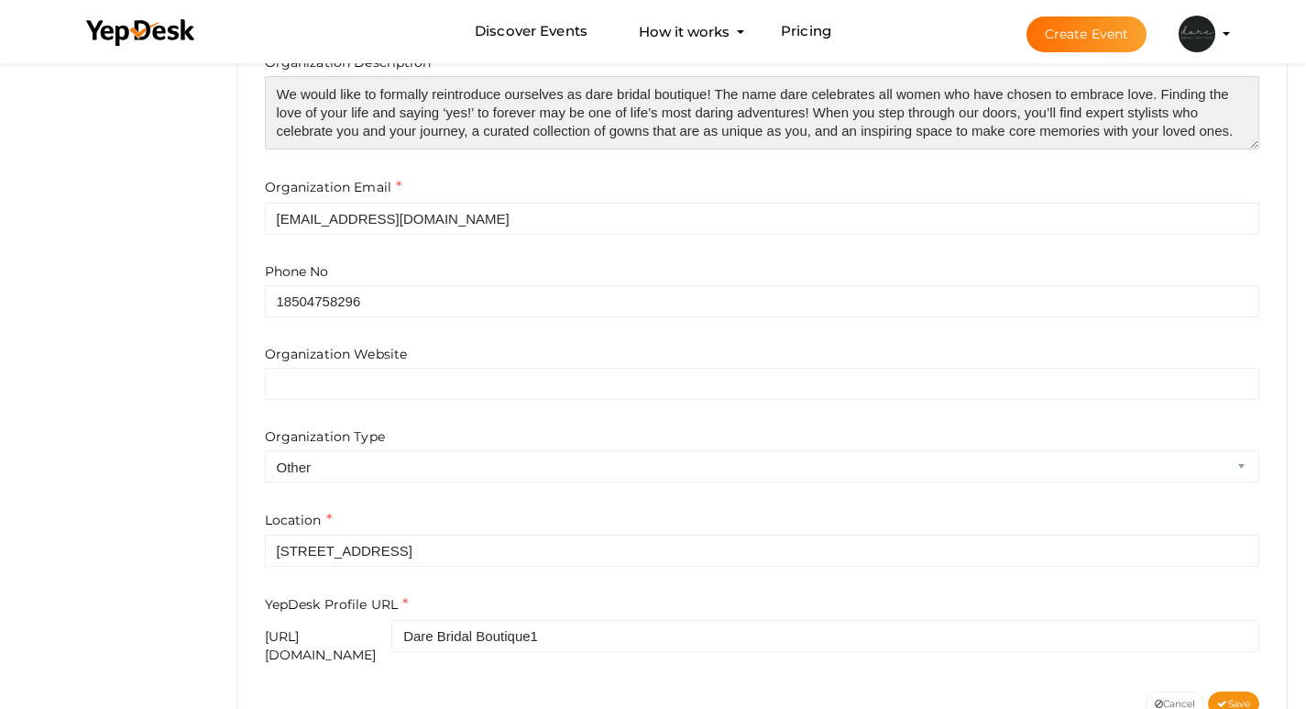
type textarea "We would like to formally reintroduce ourselves as dare bridal boutique! The na…"
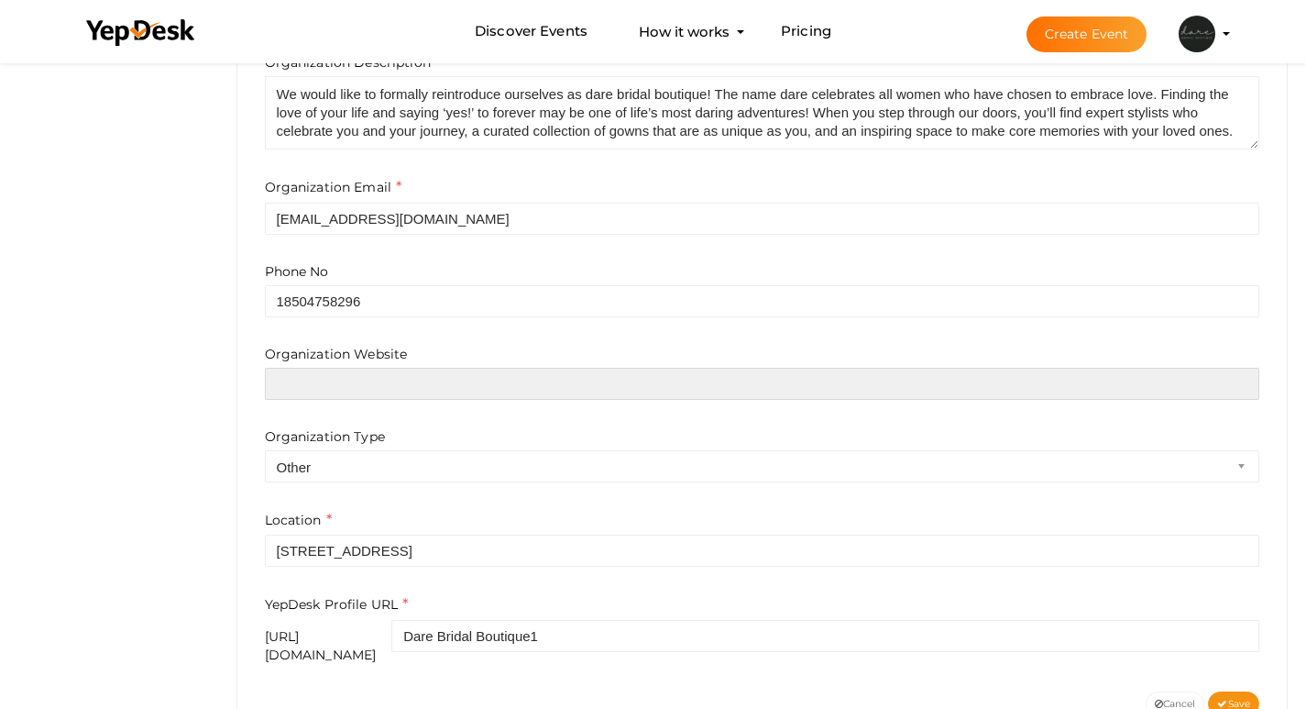
click at [372, 380] on input "text" at bounding box center [763, 384] width 996 height 32
paste input "https://darebridalboutique.com/"
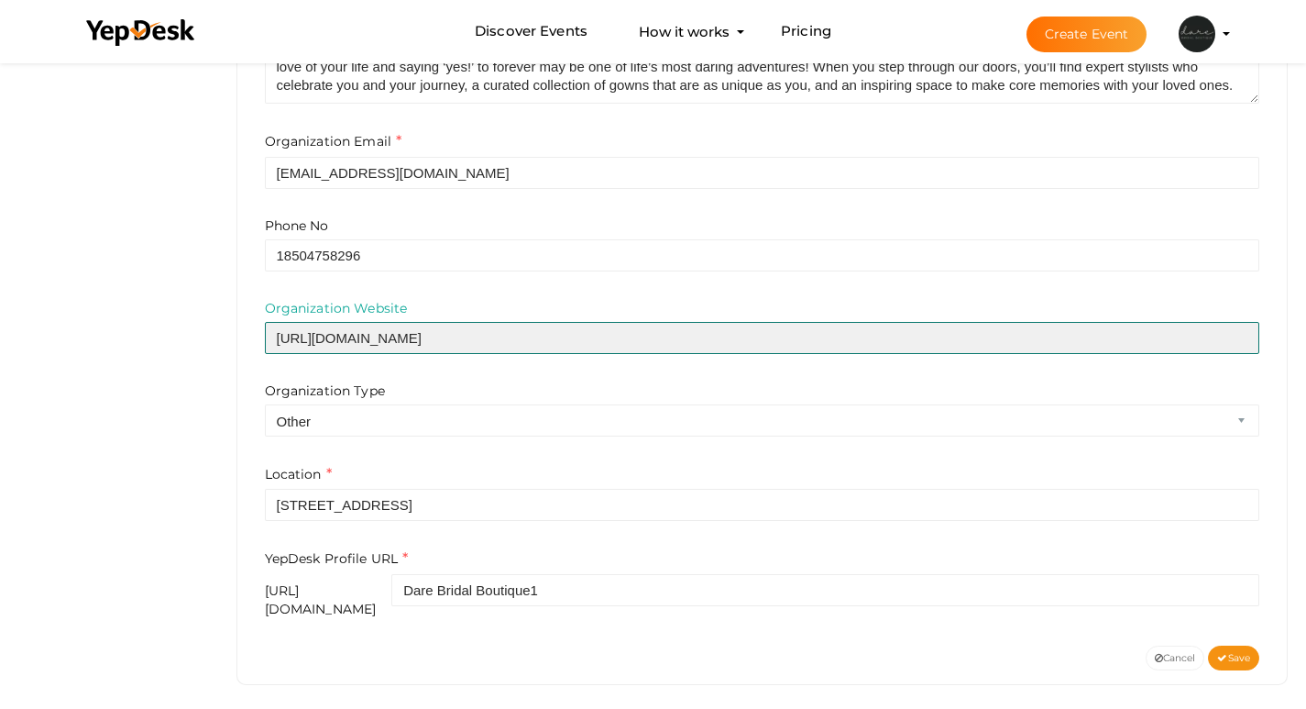
scroll to position [597, 0]
type input "https://darebridalboutique.com/"
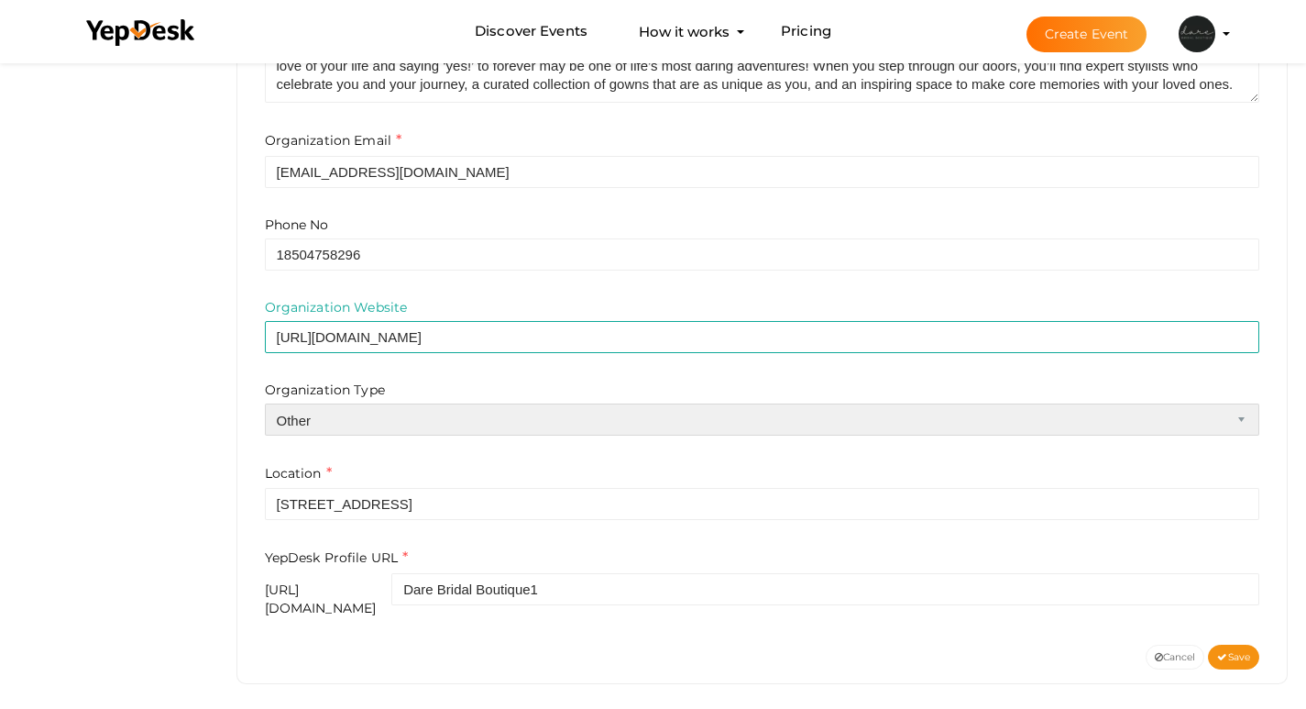
click at [419, 426] on select "Airline Corporation Educational Organization Government Organization Local Busi…" at bounding box center [763, 419] width 996 height 32
click at [265, 403] on select "Airline Corporation Educational Organization Government Organization Local Busi…" at bounding box center [763, 419] width 996 height 32
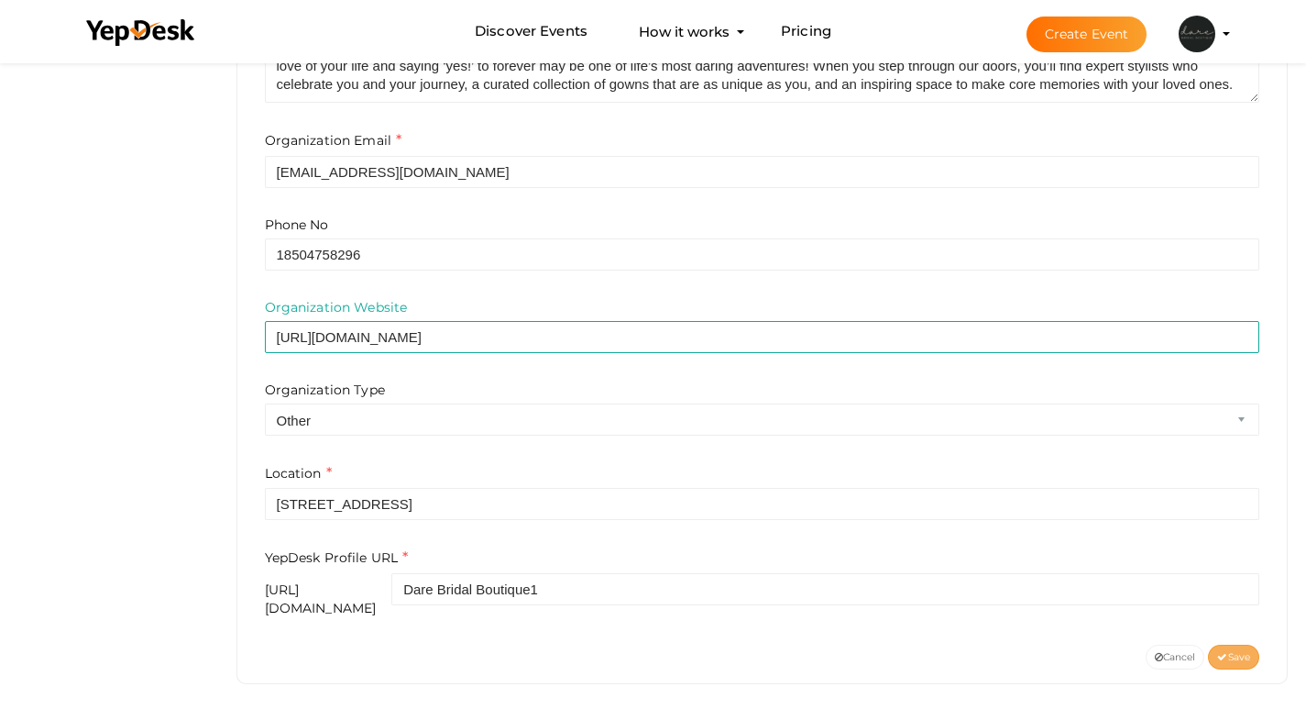
click at [1234, 651] on span "Save" at bounding box center [1233, 657] width 33 height 12
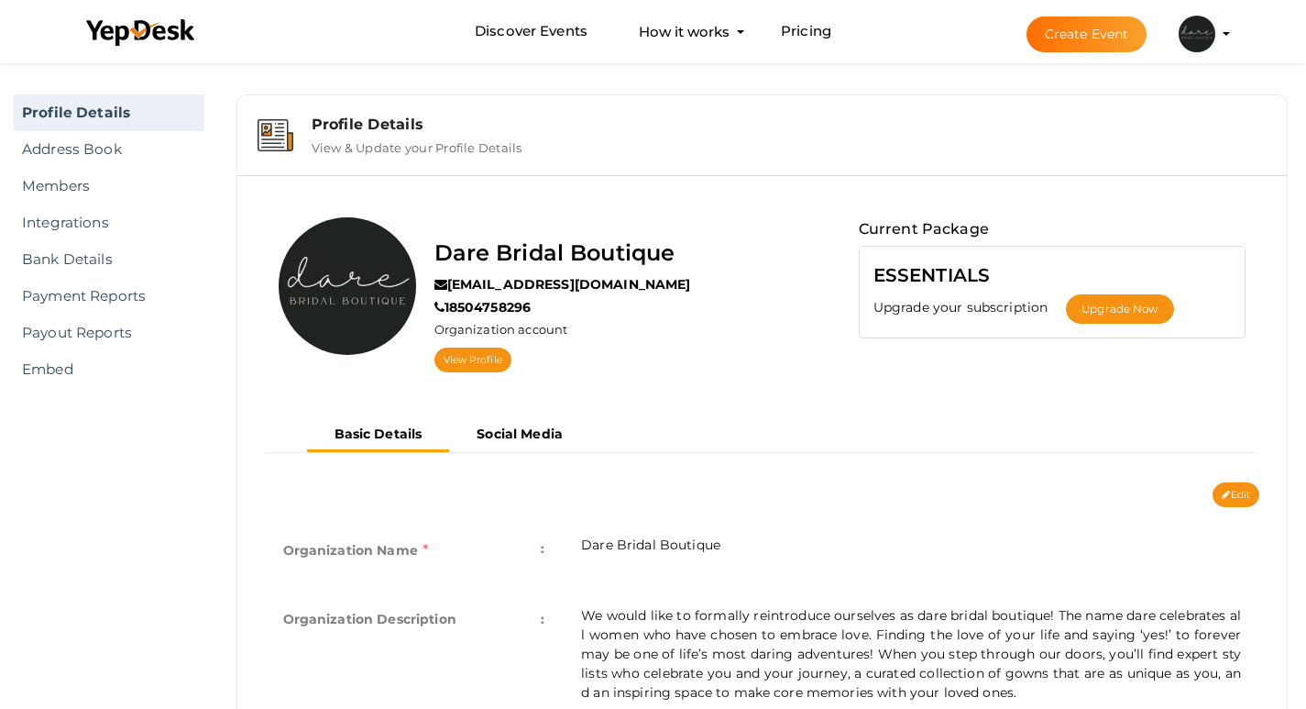
scroll to position [0, 0]
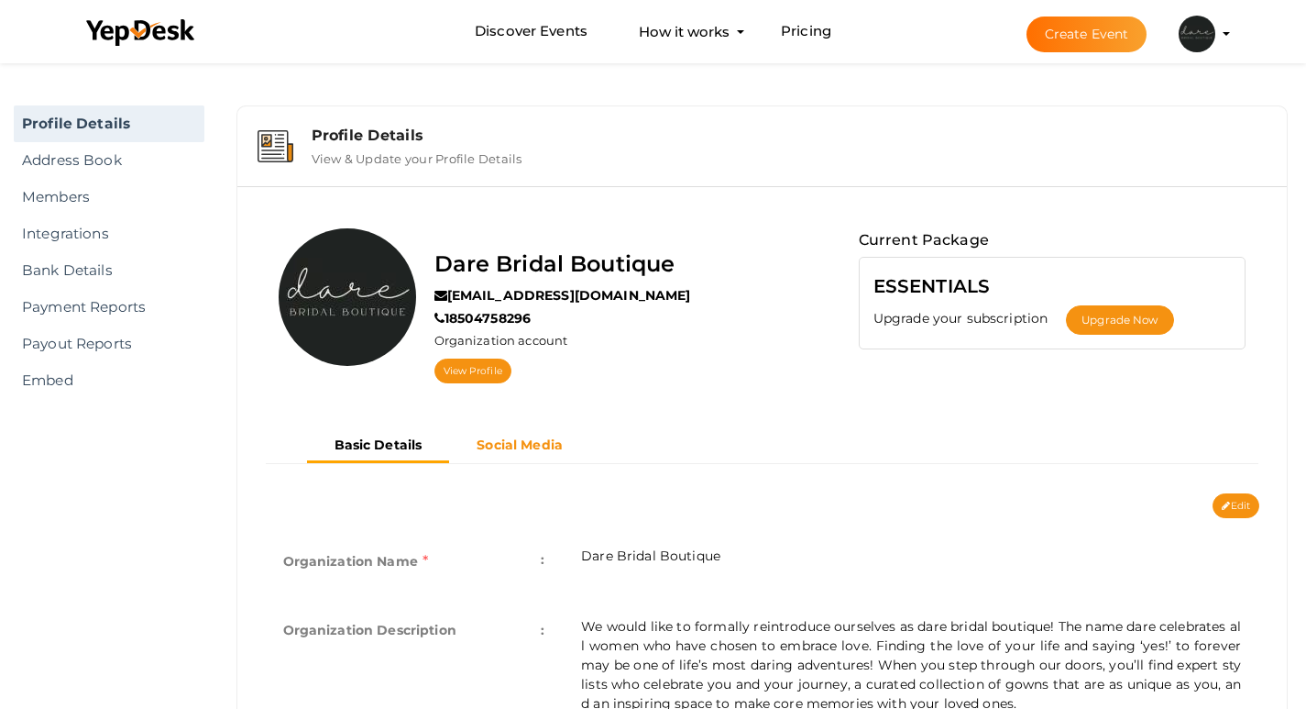
click at [525, 443] on b "Social Media" at bounding box center [520, 444] width 86 height 17
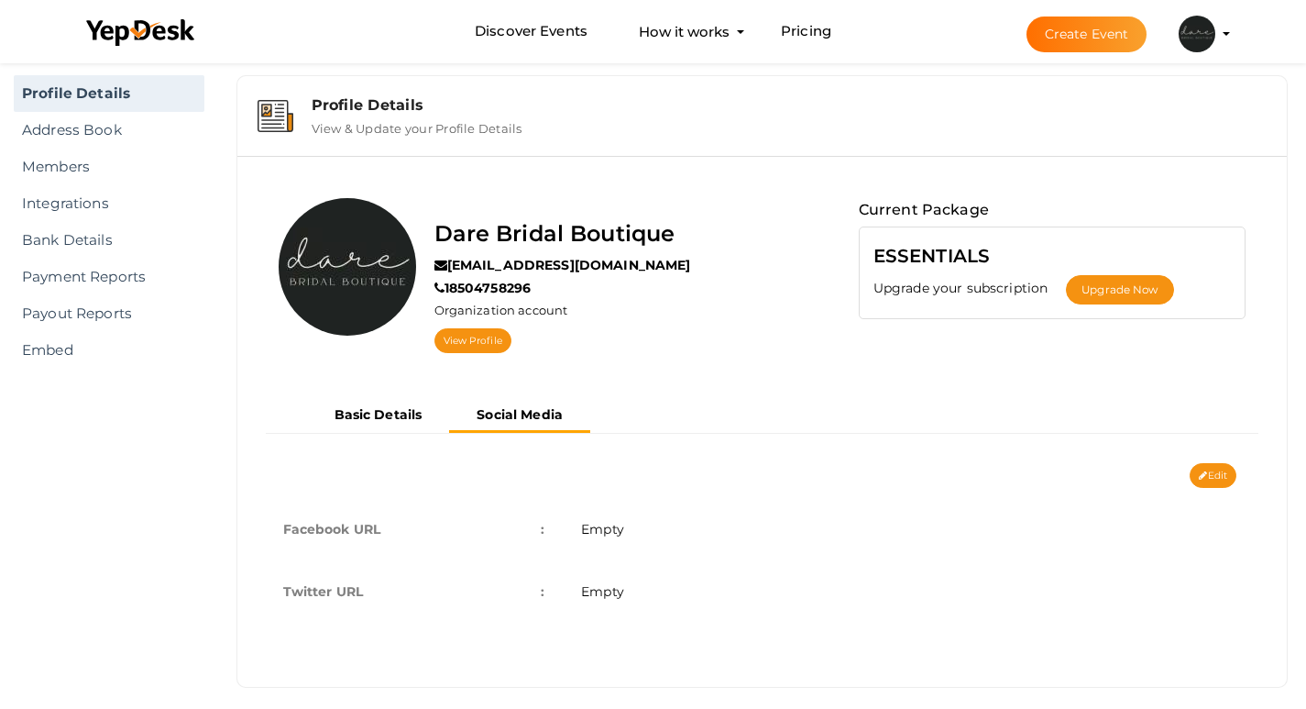
scroll to position [46, 0]
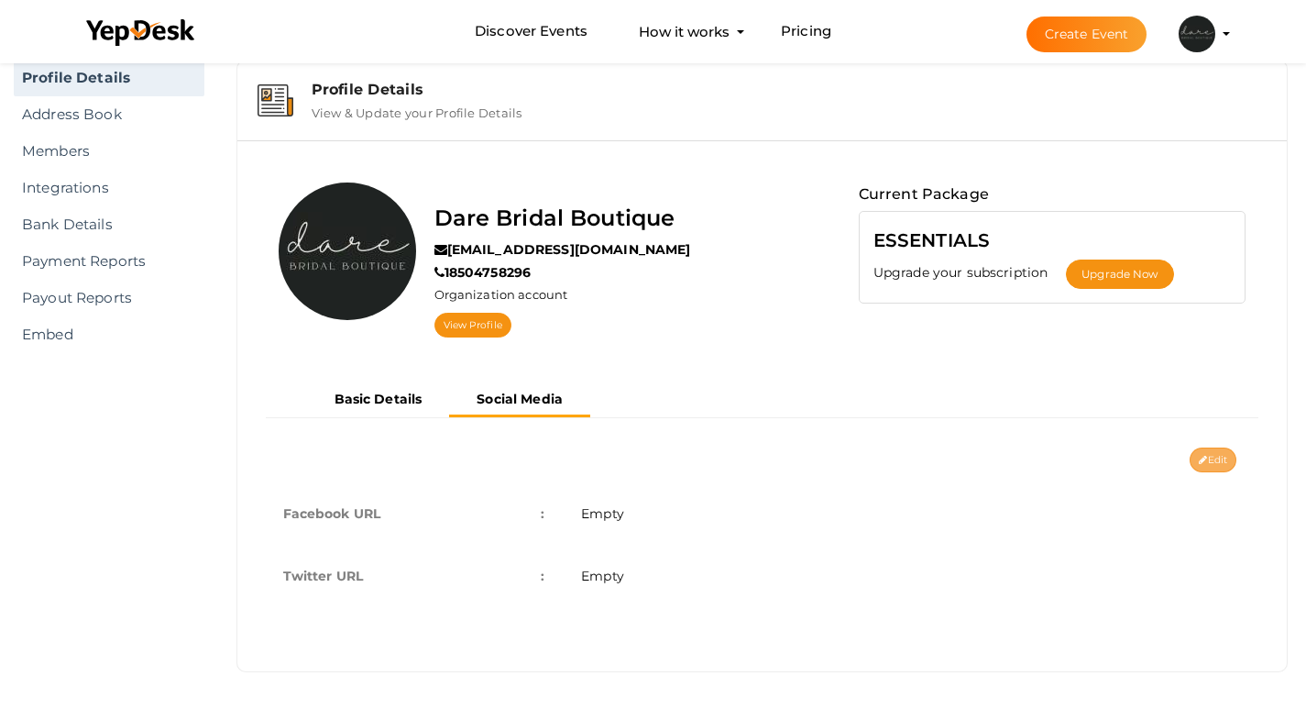
click at [1222, 457] on button "Edit" at bounding box center [1213, 459] width 47 height 25
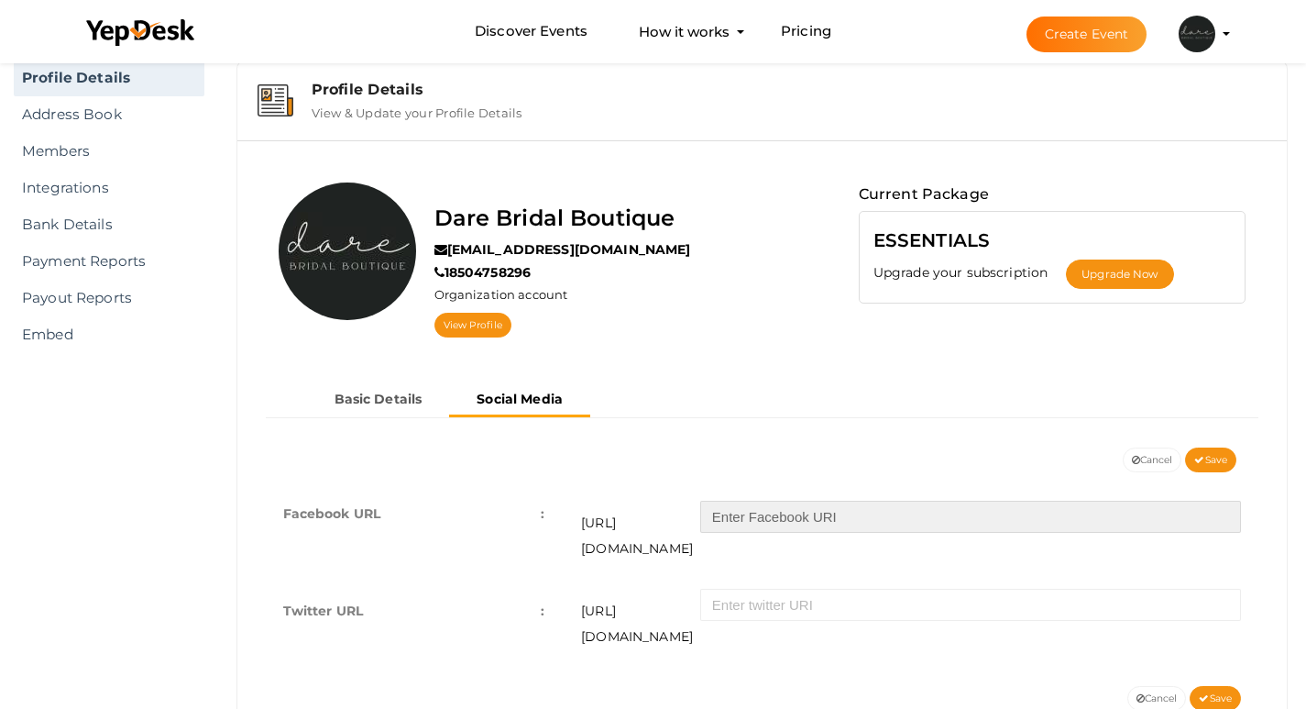
click at [810, 516] on input "text" at bounding box center [970, 517] width 541 height 32
paste input "darebridalboutique"
type input "darebridalboutique"
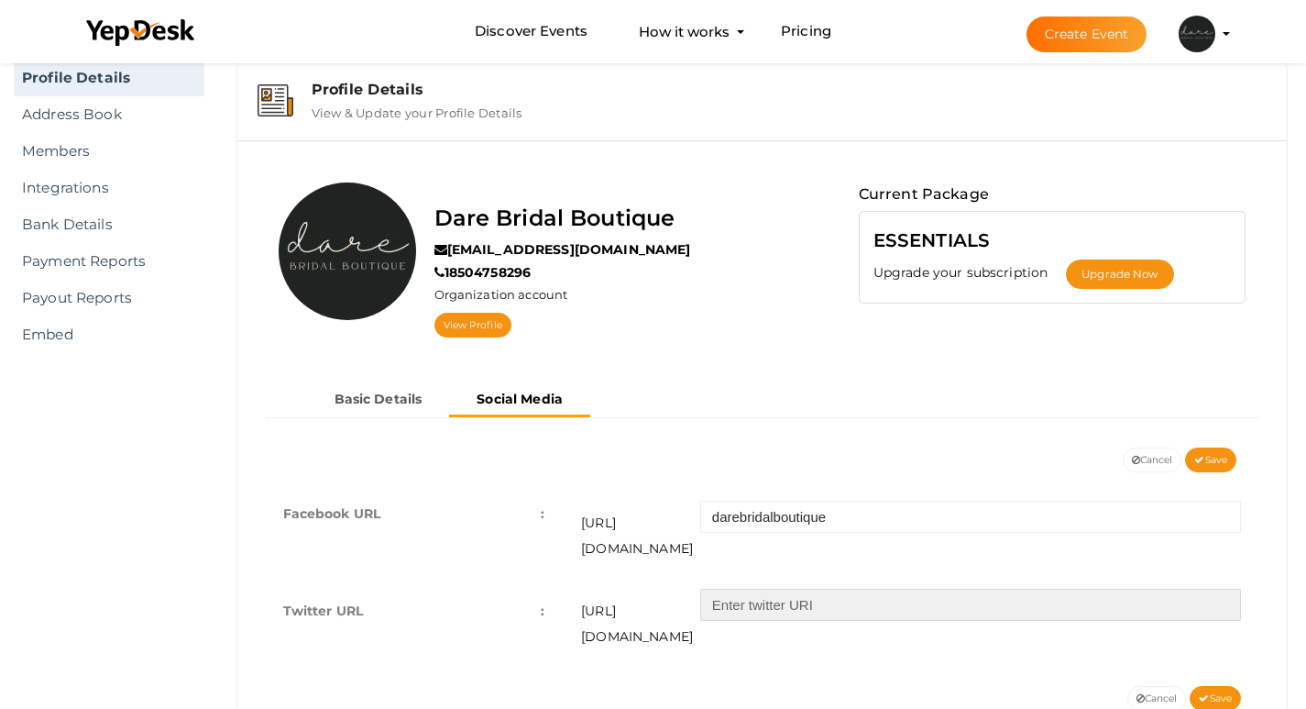
click at [777, 589] on input "text" at bounding box center [970, 605] width 541 height 32
paste input "darebridalboutique/"
type input "darebridalboutique/"
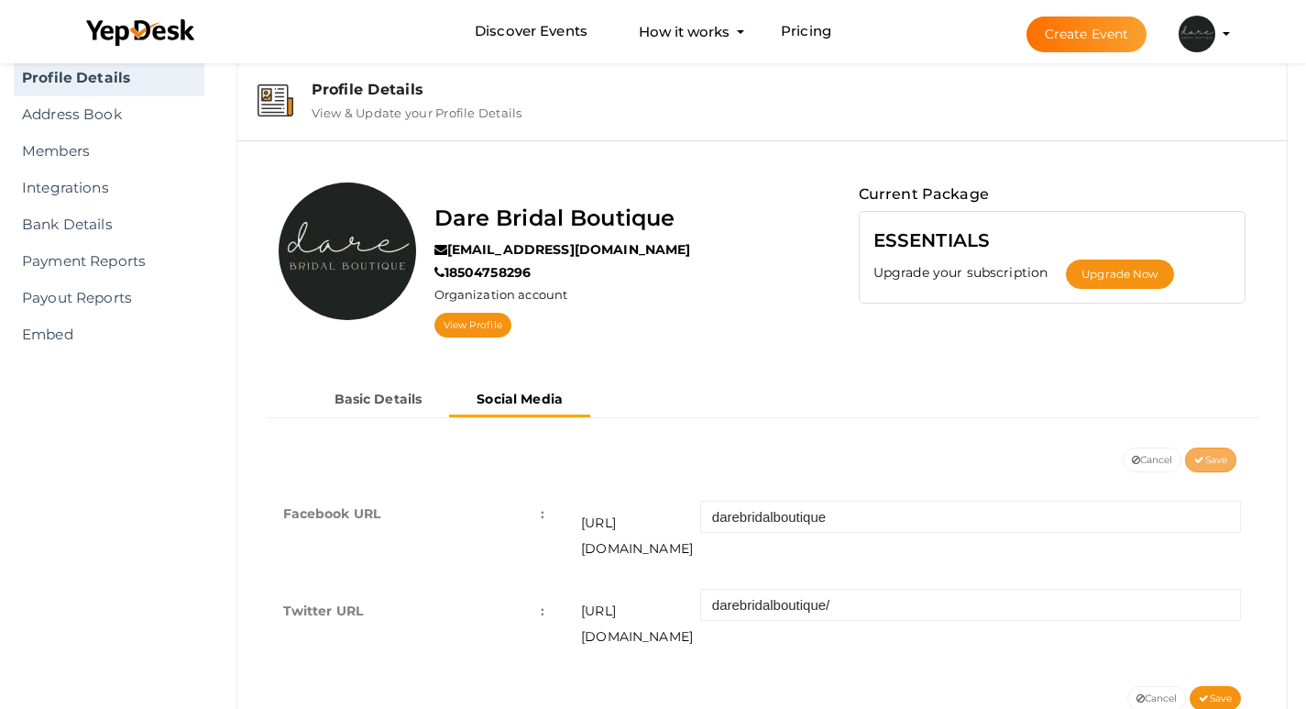
click at [1211, 459] on span "Save" at bounding box center [1211, 460] width 33 height 12
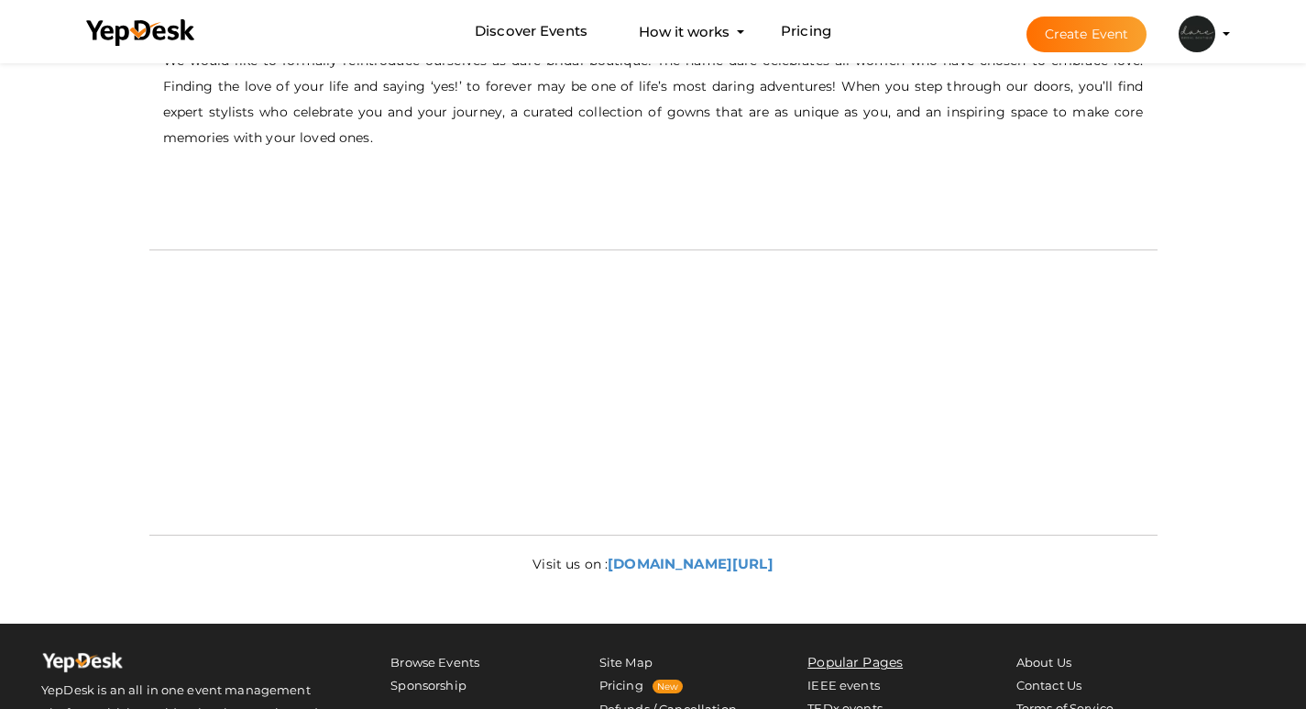
scroll to position [733, 0]
